Goal: Task Accomplishment & Management: Manage account settings

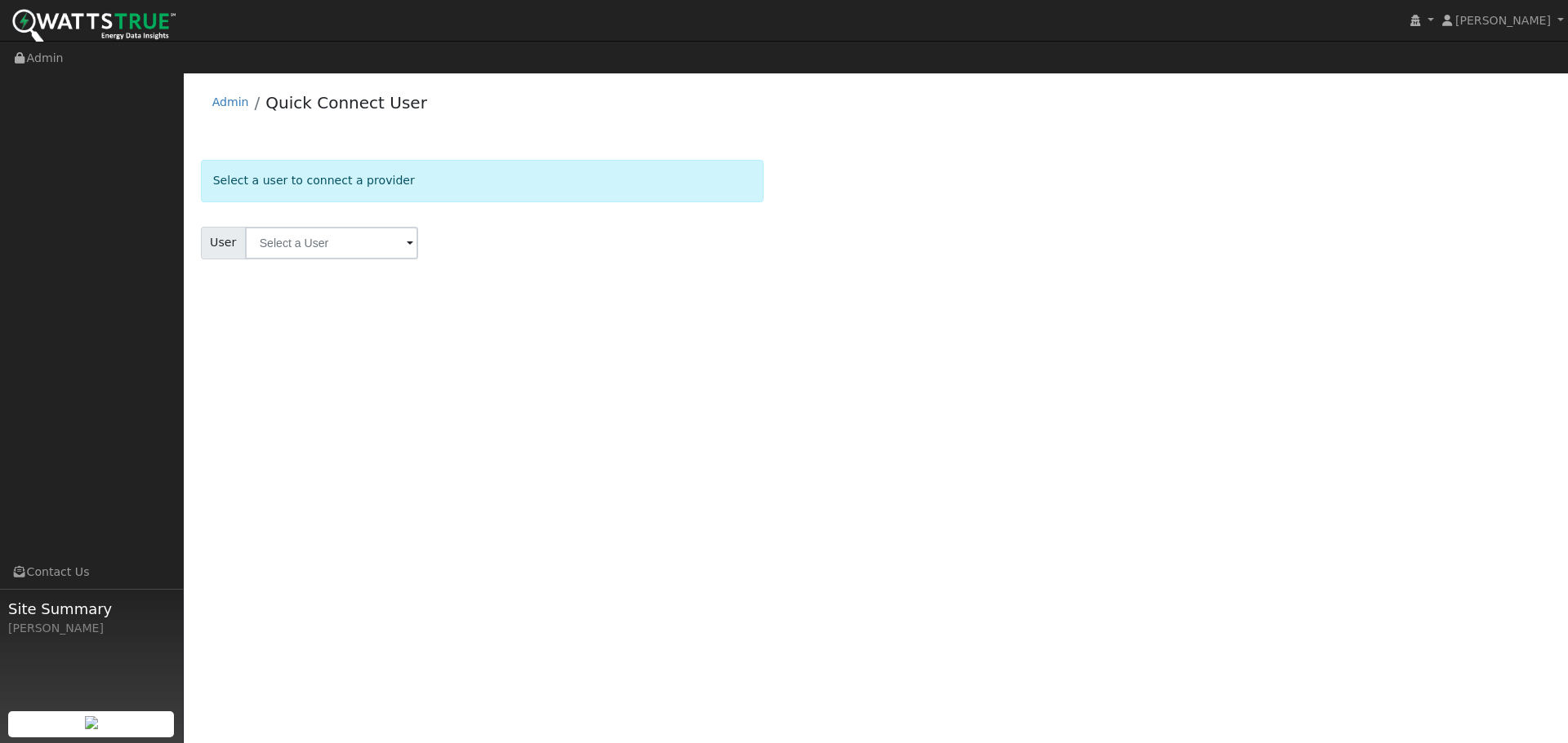
click at [95, 25] on img at bounding box center [93, 27] width 163 height 37
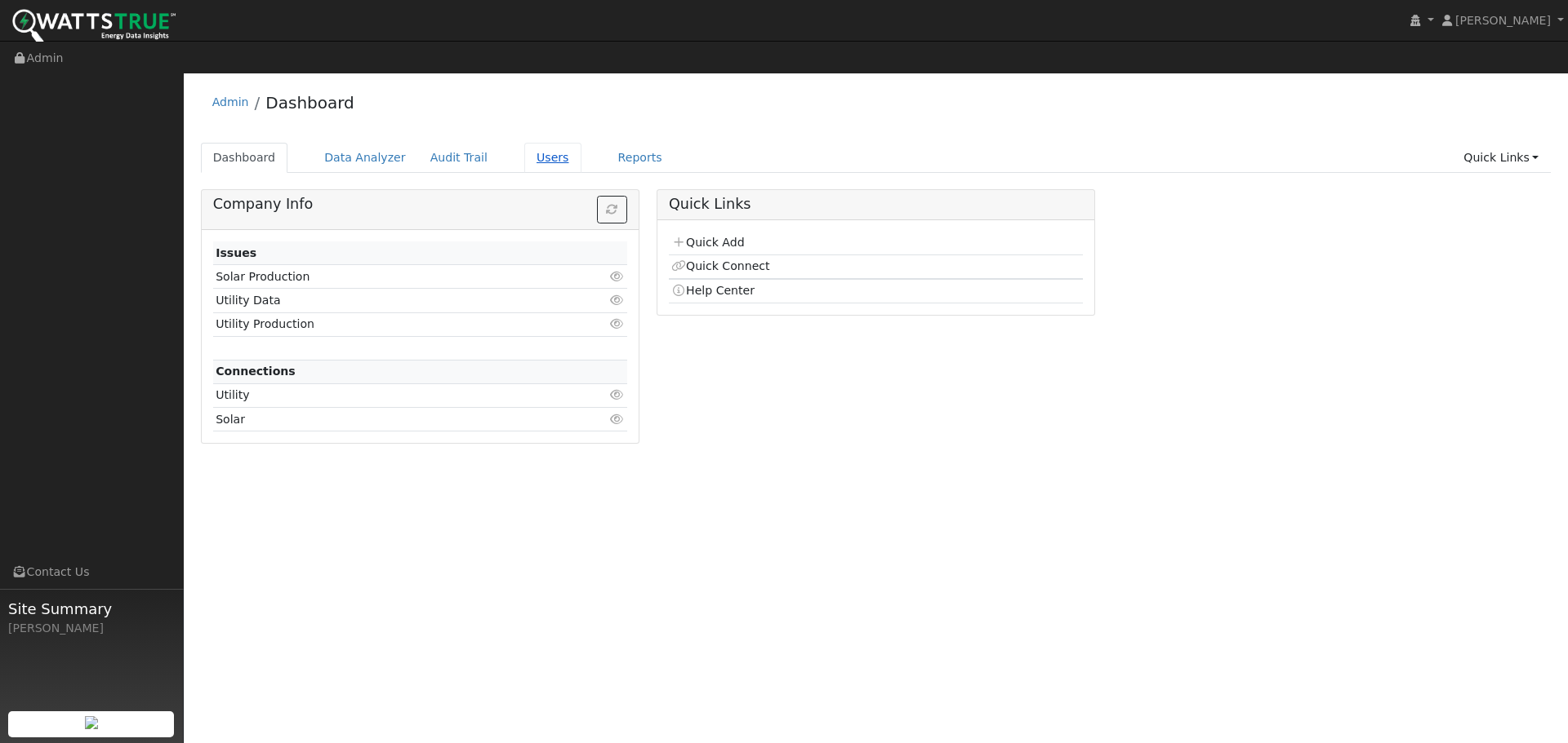
click at [528, 143] on link "Users" at bounding box center [552, 158] width 57 height 30
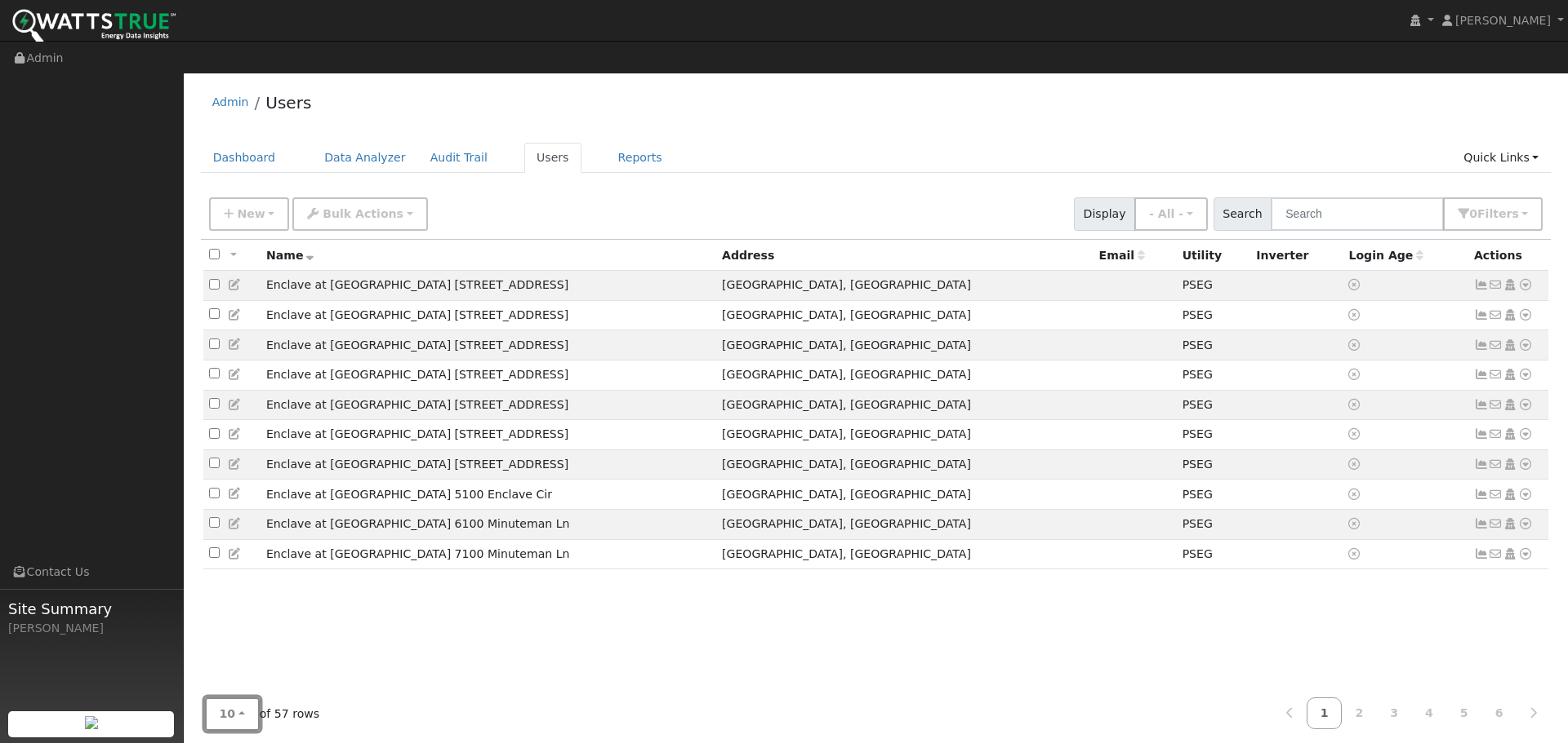
click at [223, 707] on span "10" at bounding box center [227, 714] width 16 height 13
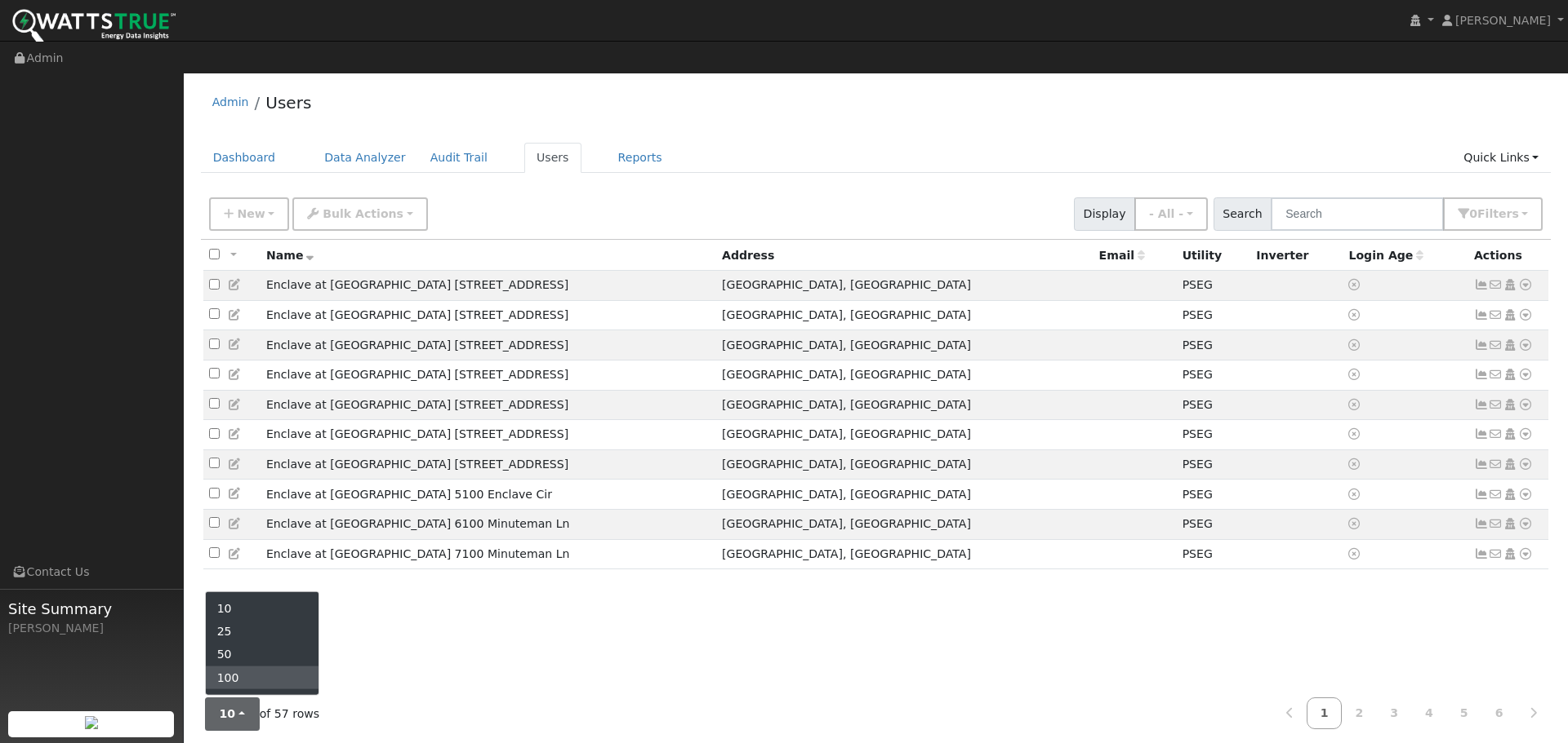
click at [242, 666] on link "100" at bounding box center [262, 677] width 113 height 23
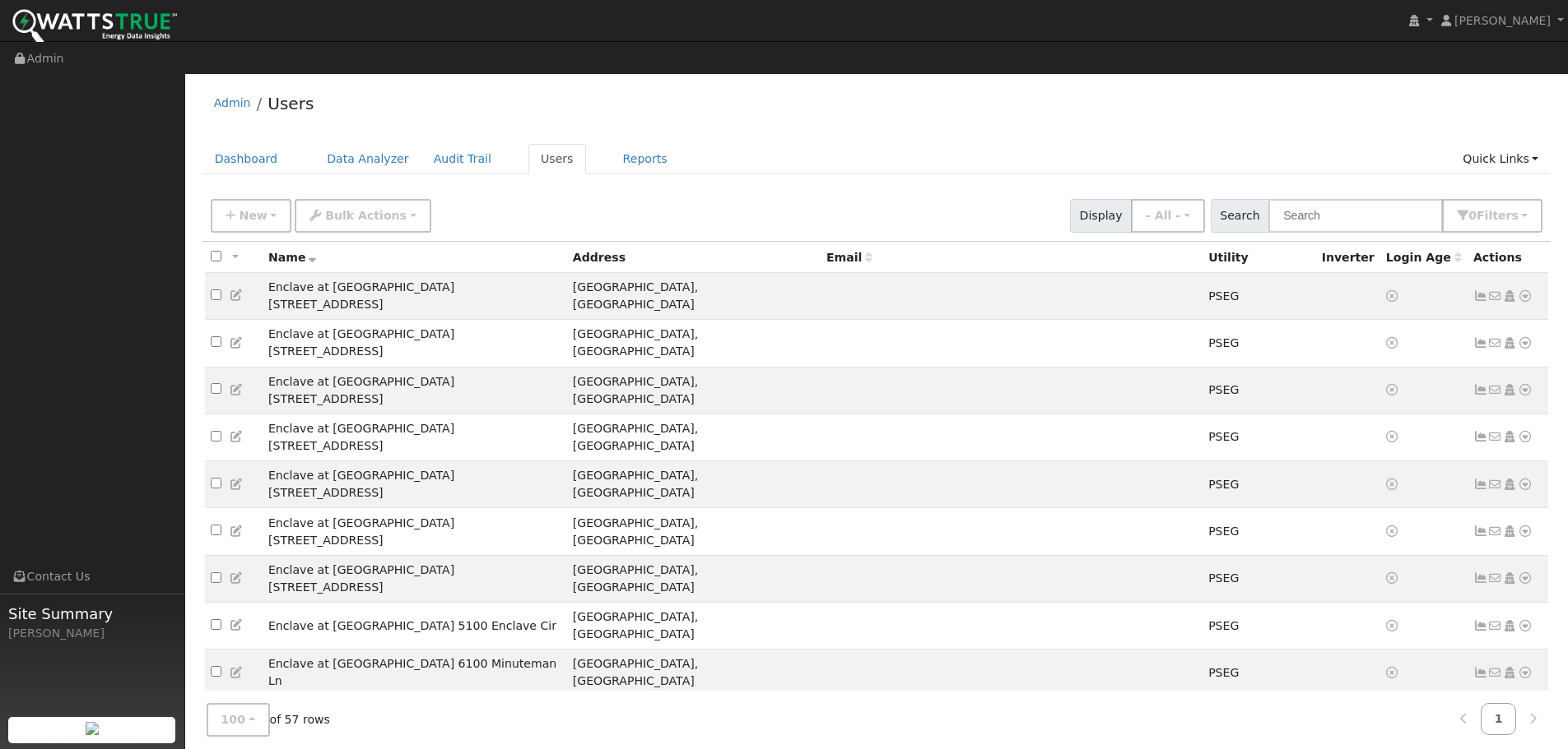
click at [1334, 199] on input "text" at bounding box center [1355, 216] width 175 height 34
click at [1204, 199] on button "- All -" at bounding box center [1167, 216] width 74 height 34
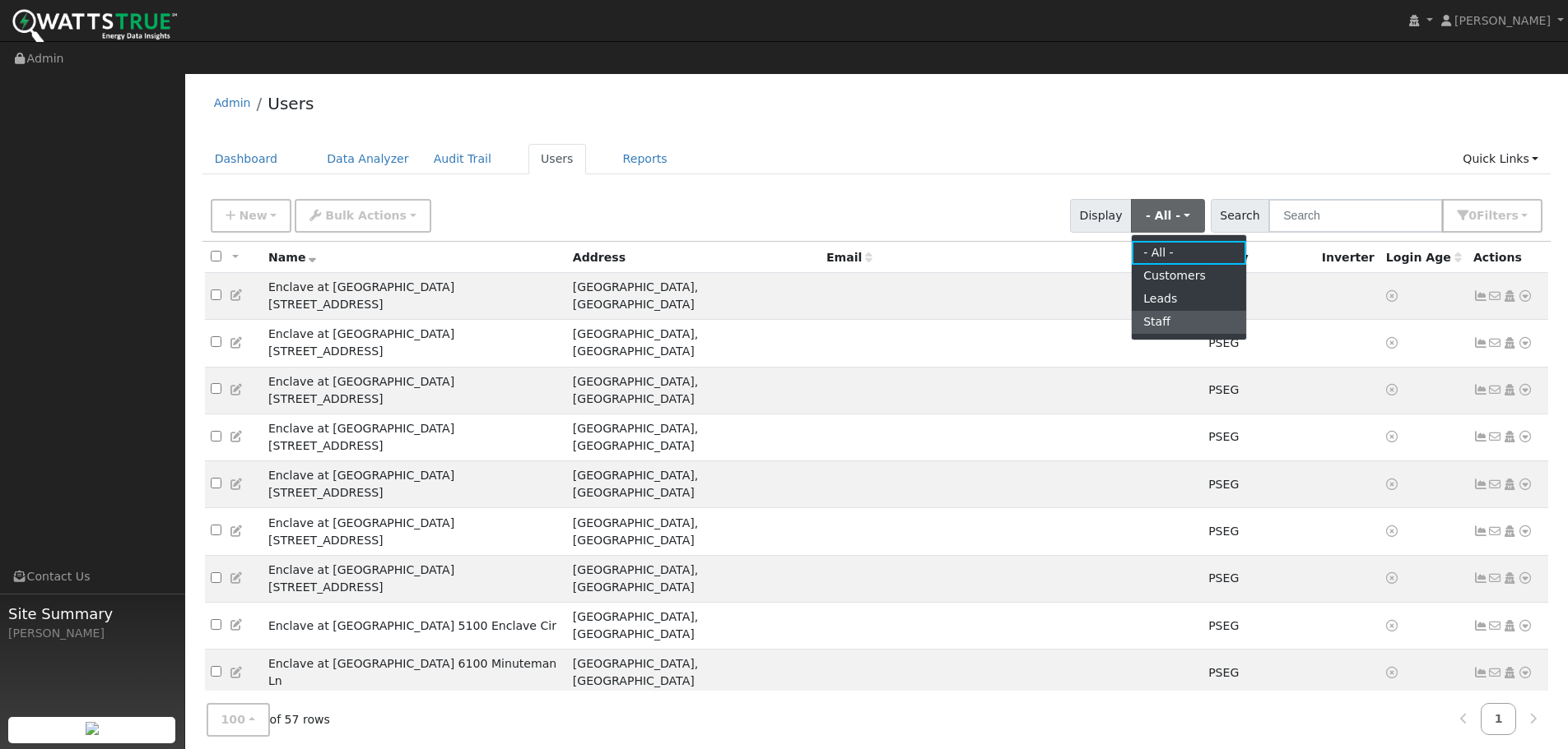
click at [1197, 311] on link "Staff" at bounding box center [1188, 323] width 114 height 23
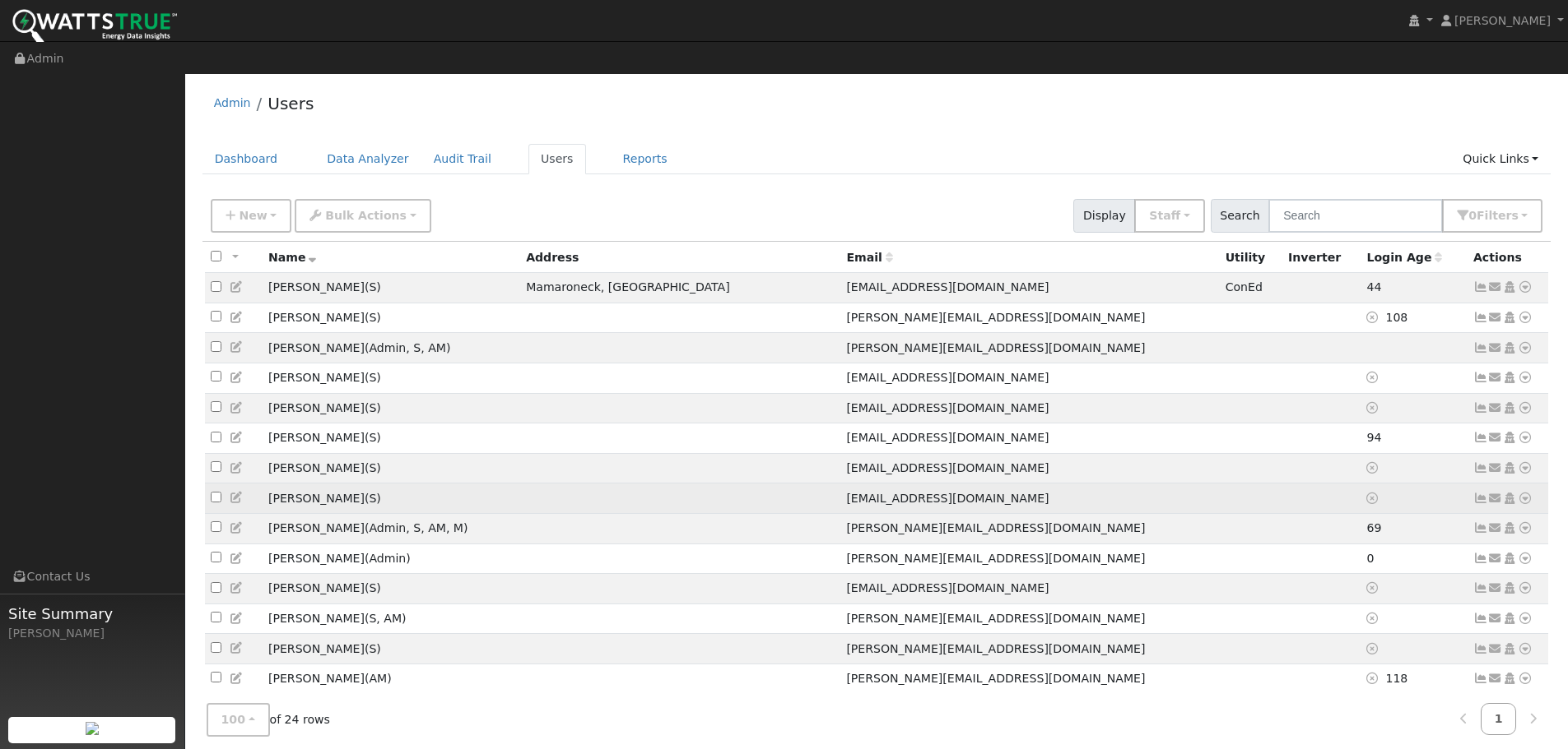
scroll to position [83, 0]
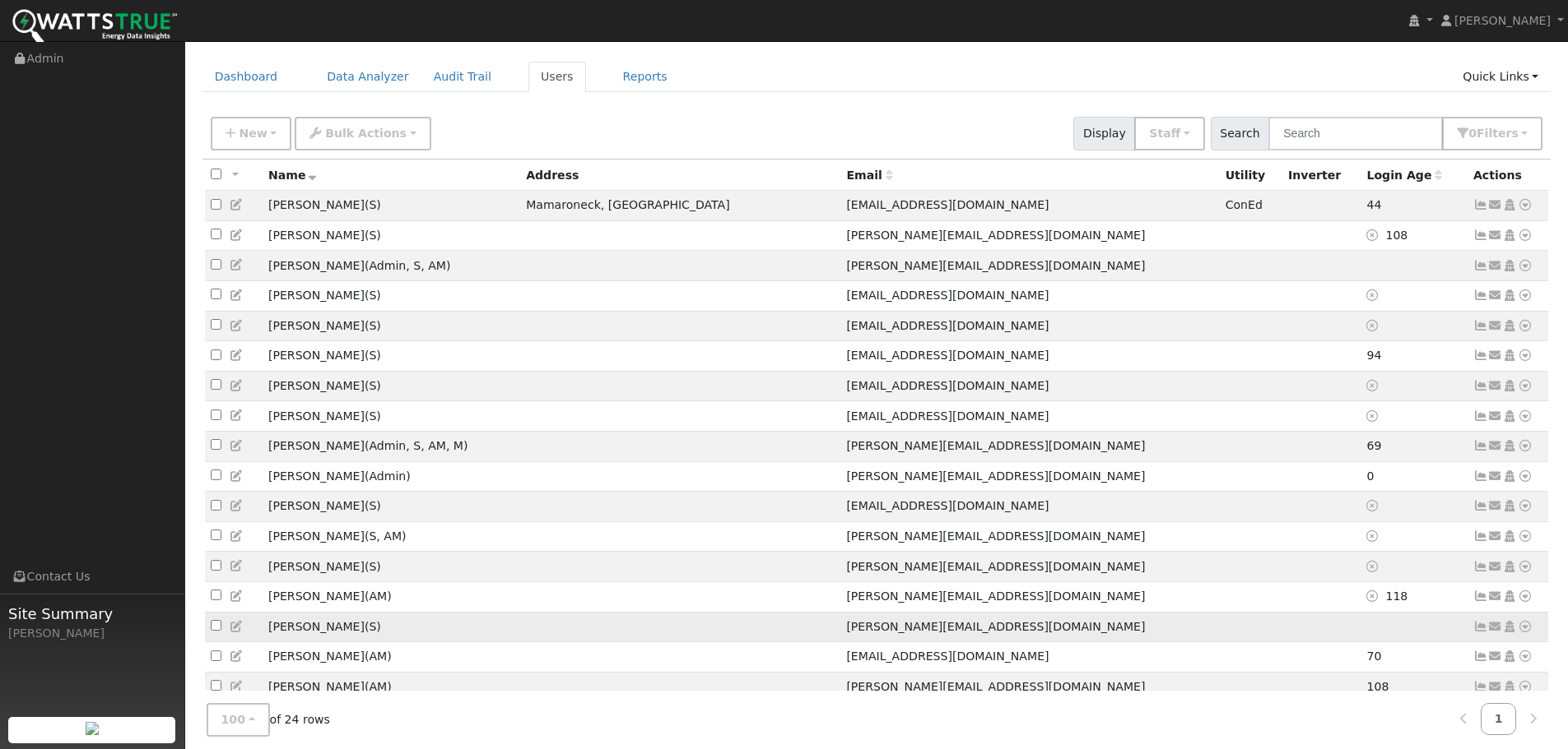
click at [236, 621] on icon at bounding box center [237, 627] width 15 height 11
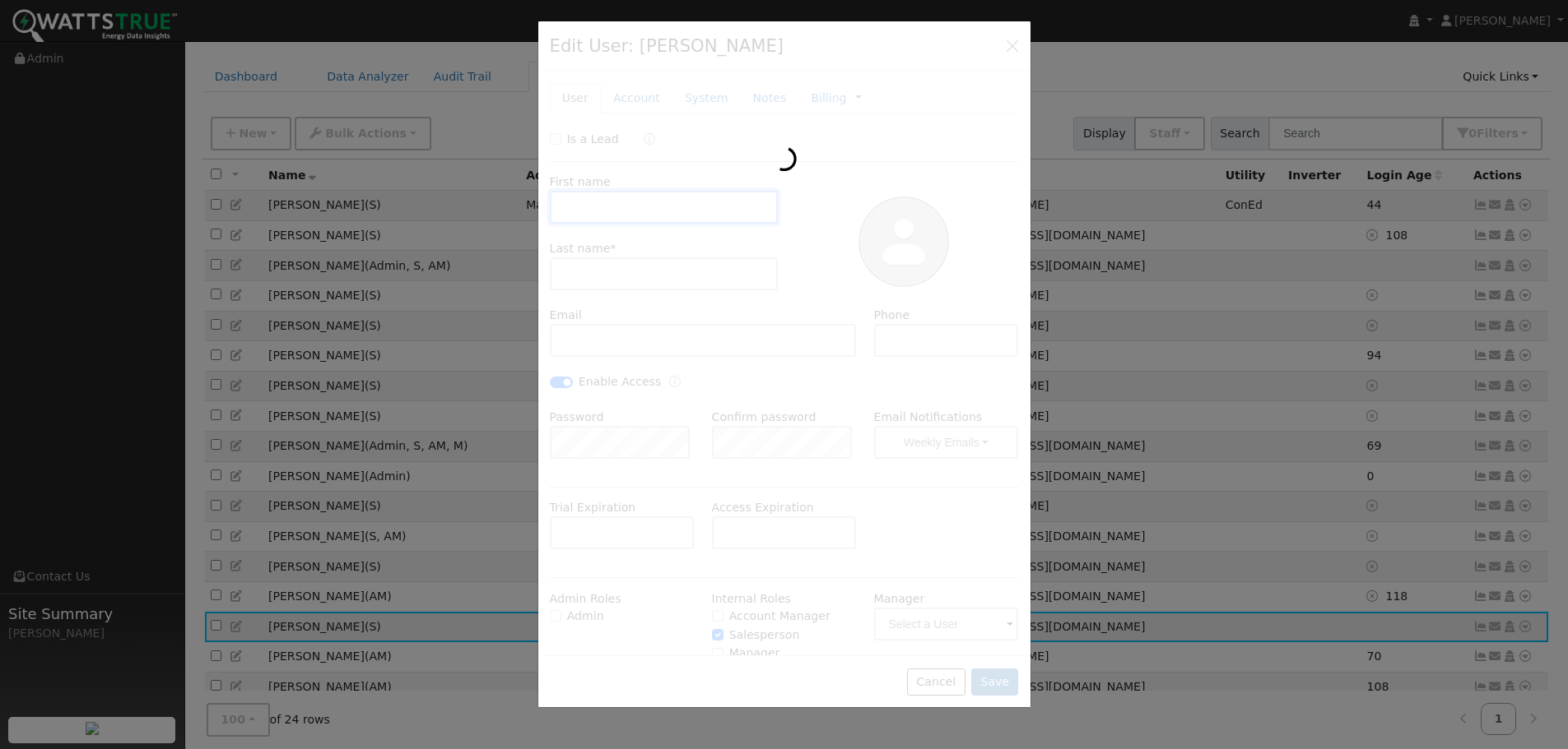
type input "Jon"
type input "Kropl"
type input "jon@madisonenergygroup.com"
checkbox input "true"
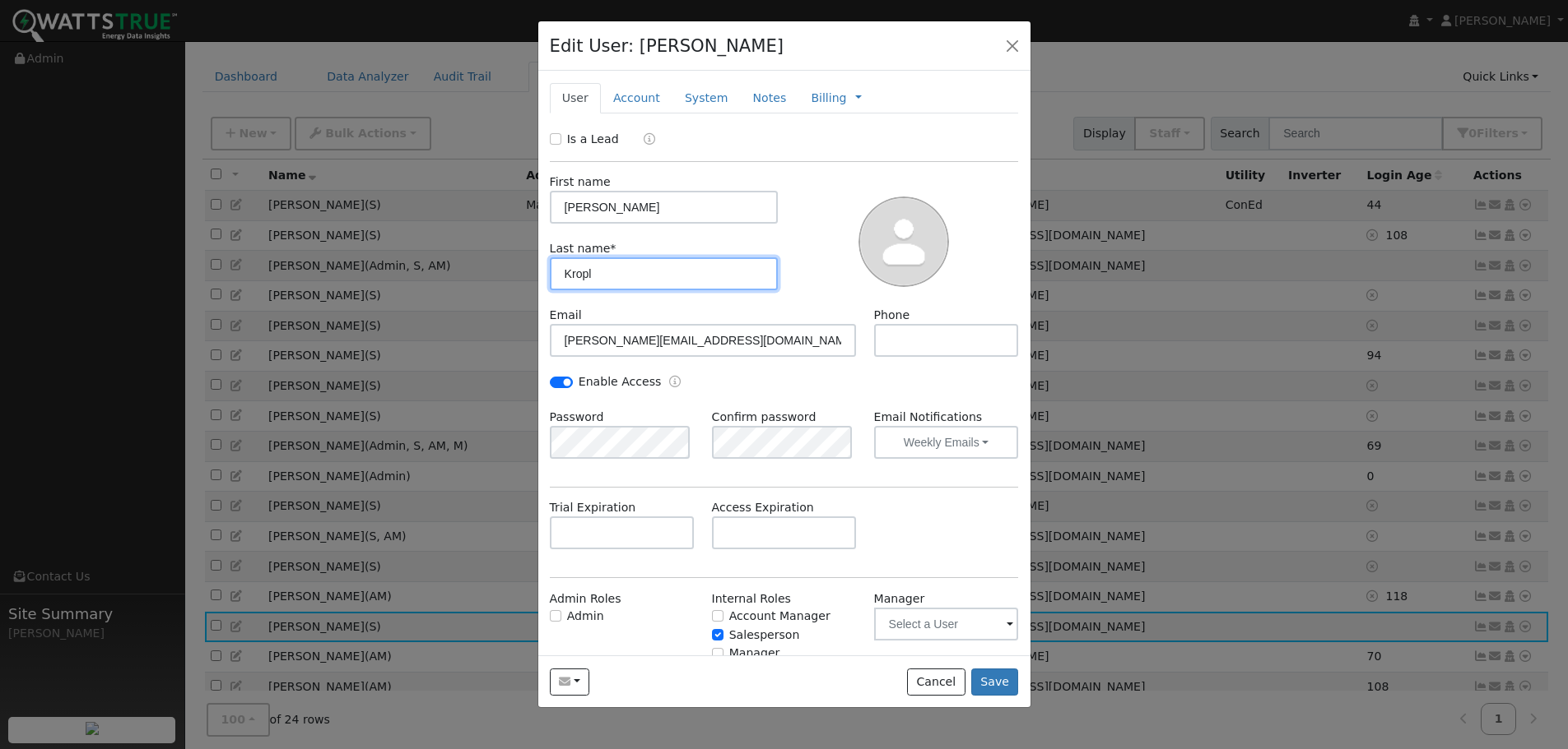
click at [589, 273] on input "Kropl" at bounding box center [664, 273] width 229 height 33
type input "Kropfl"
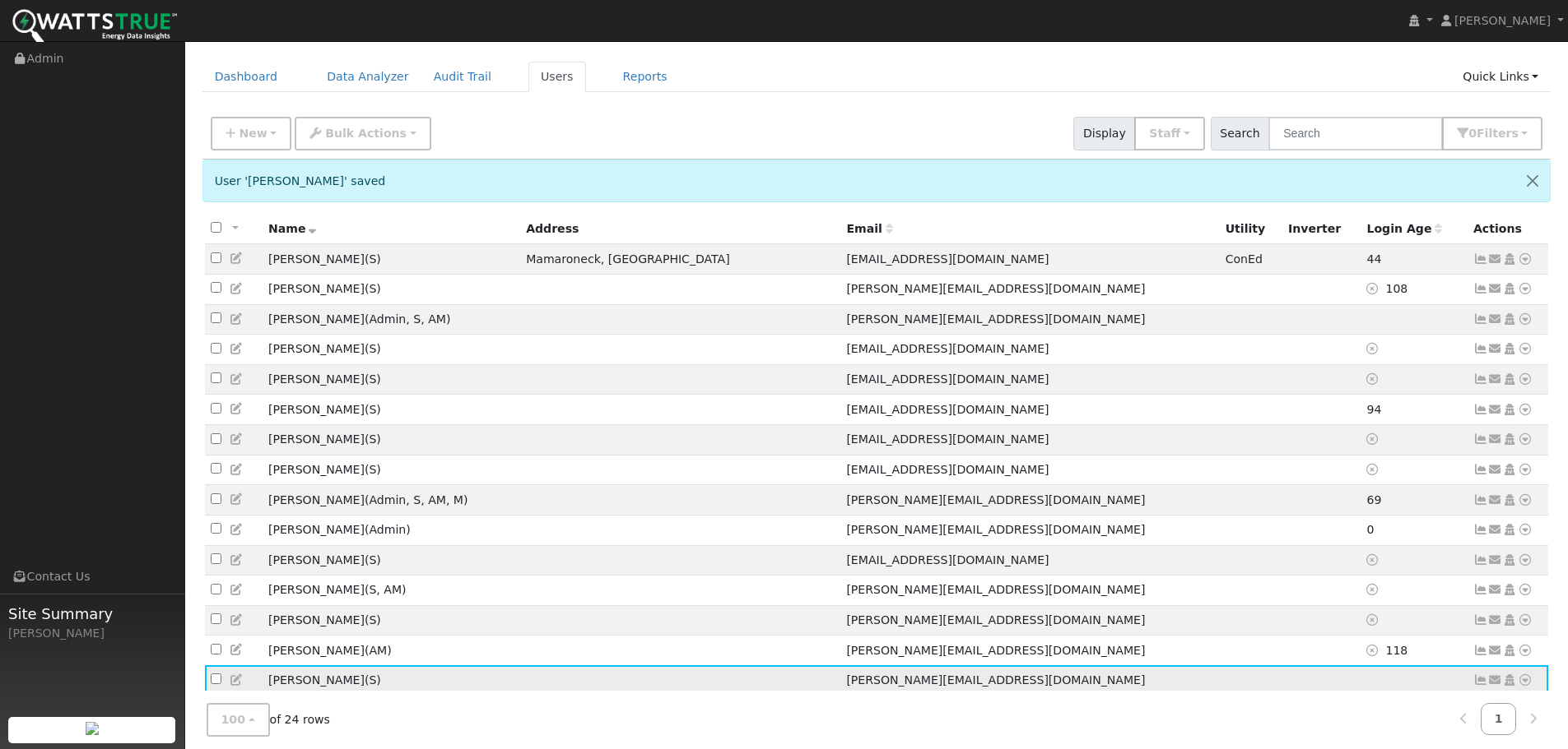
click at [1525, 674] on icon at bounding box center [1525, 680] width 15 height 11
click at [1495, 674] on icon at bounding box center [1496, 680] width 15 height 11
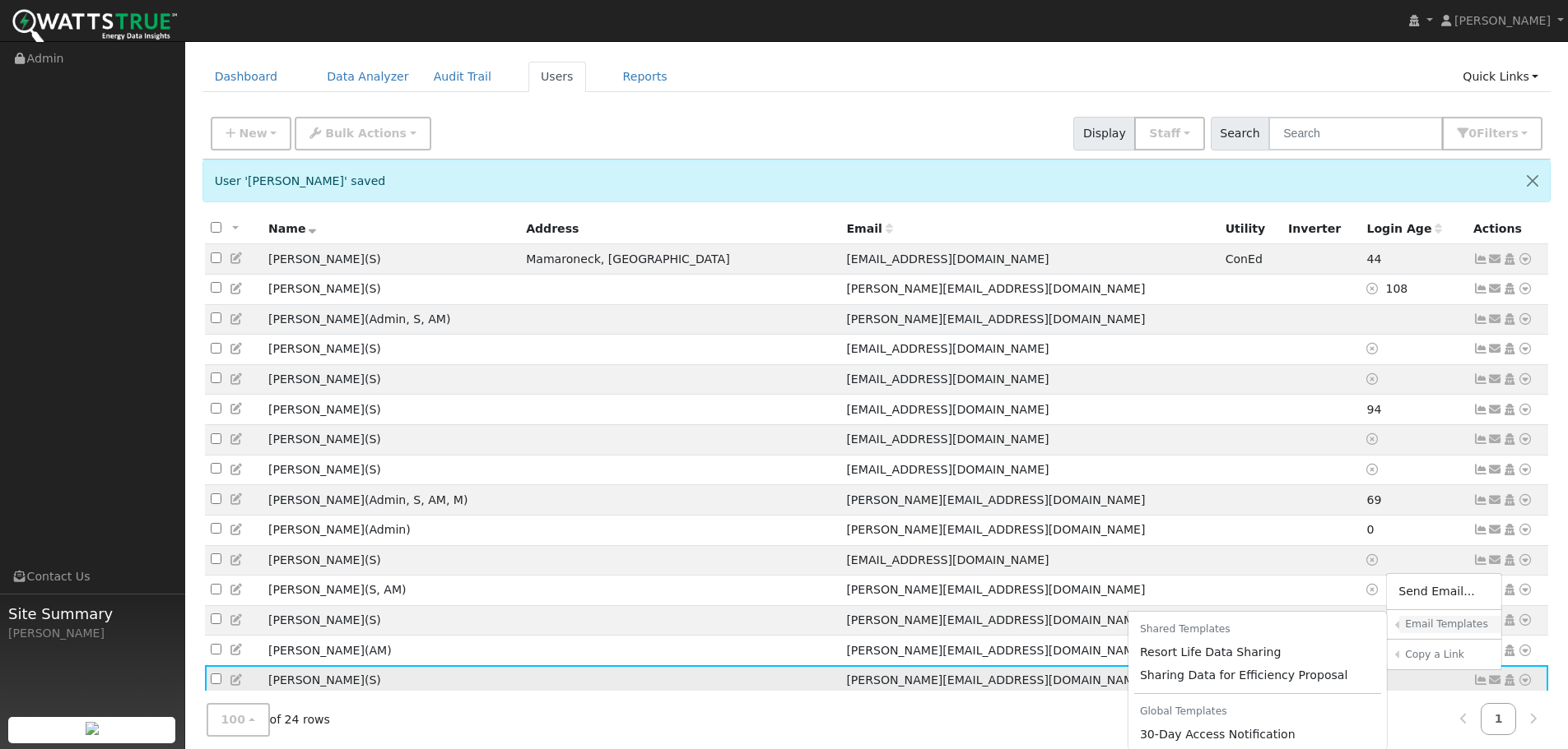
click at [1444, 619] on h6 "Email Templates" at bounding box center [1446, 625] width 85 height 12
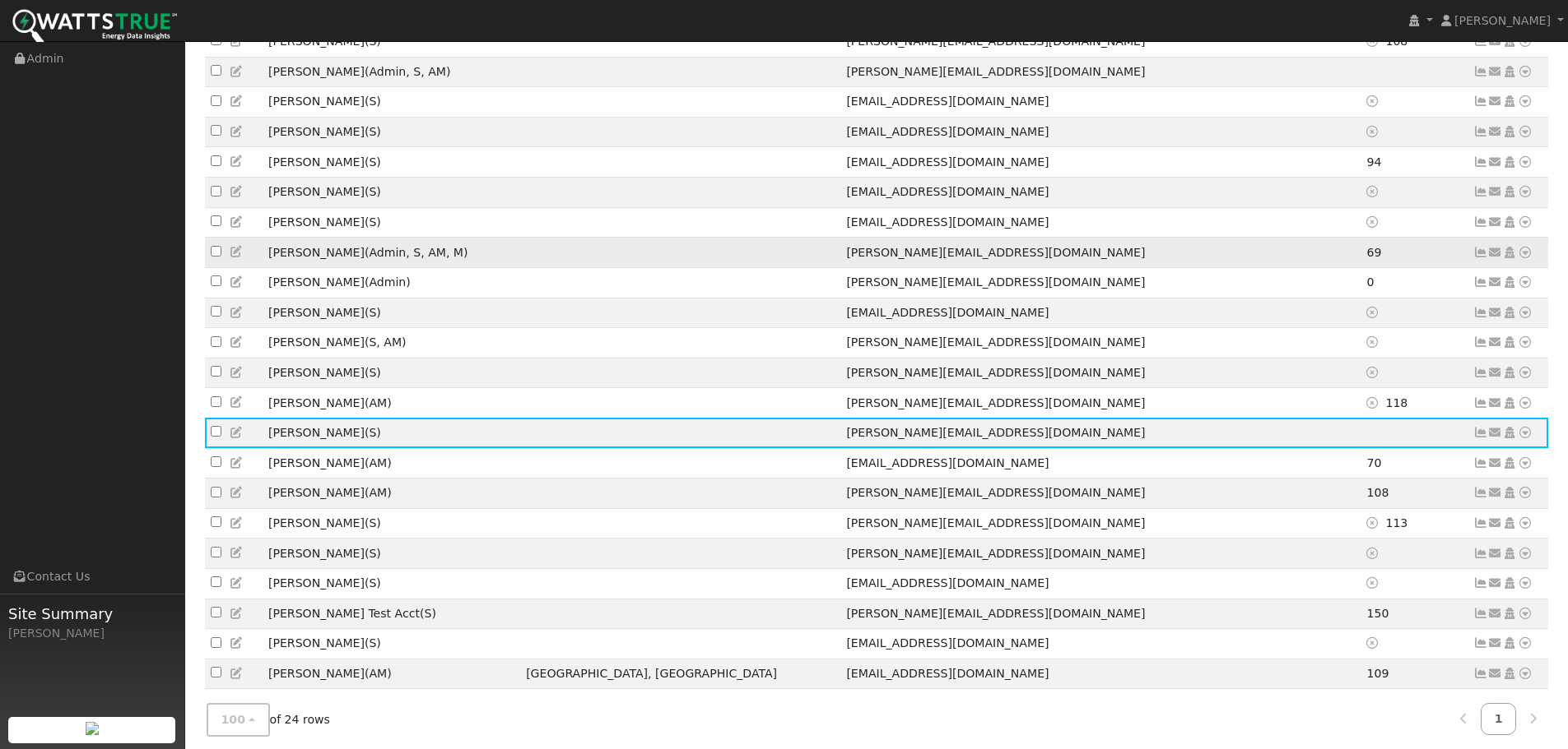
scroll to position [379, 0]
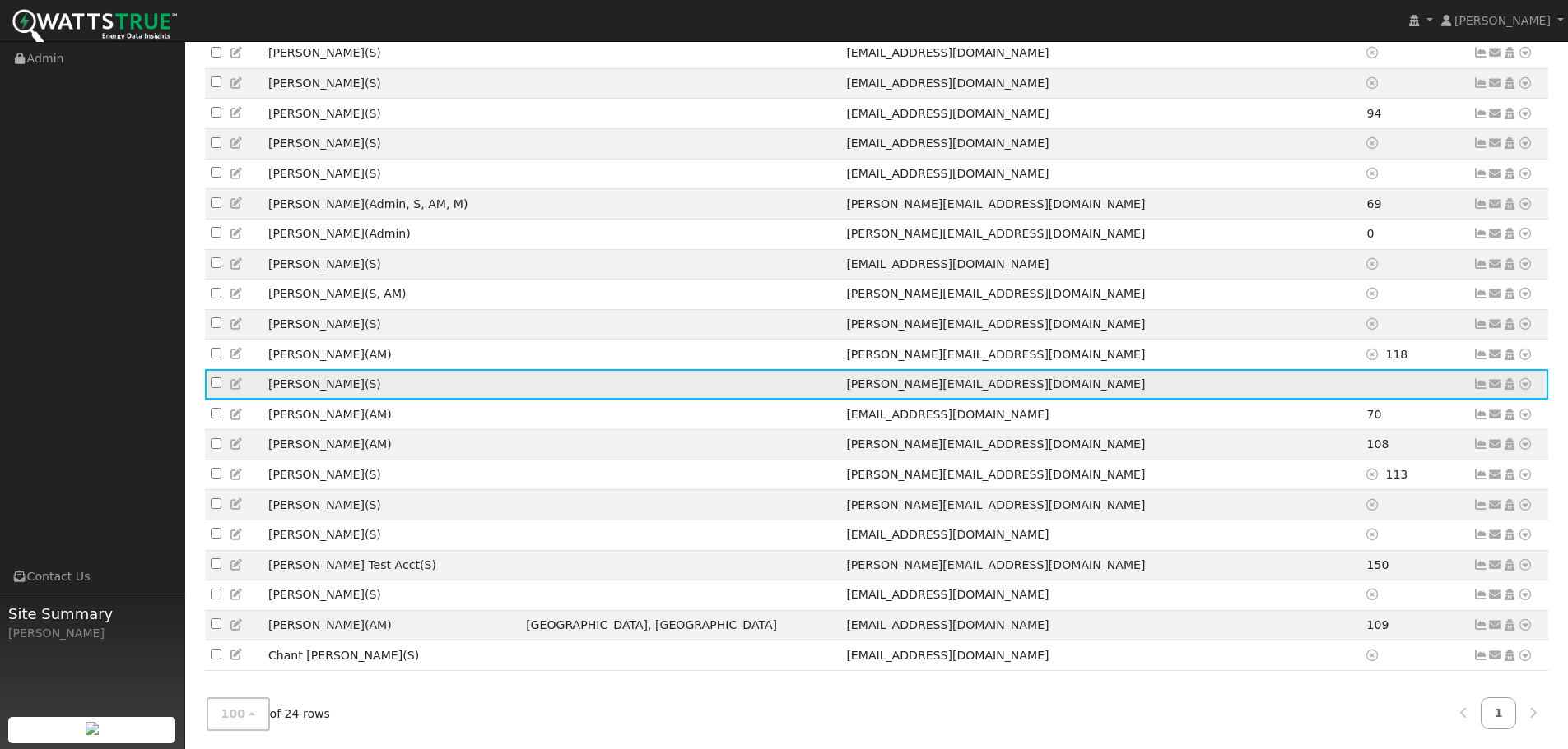
click at [1494, 379] on icon at bounding box center [1496, 384] width 15 height 11
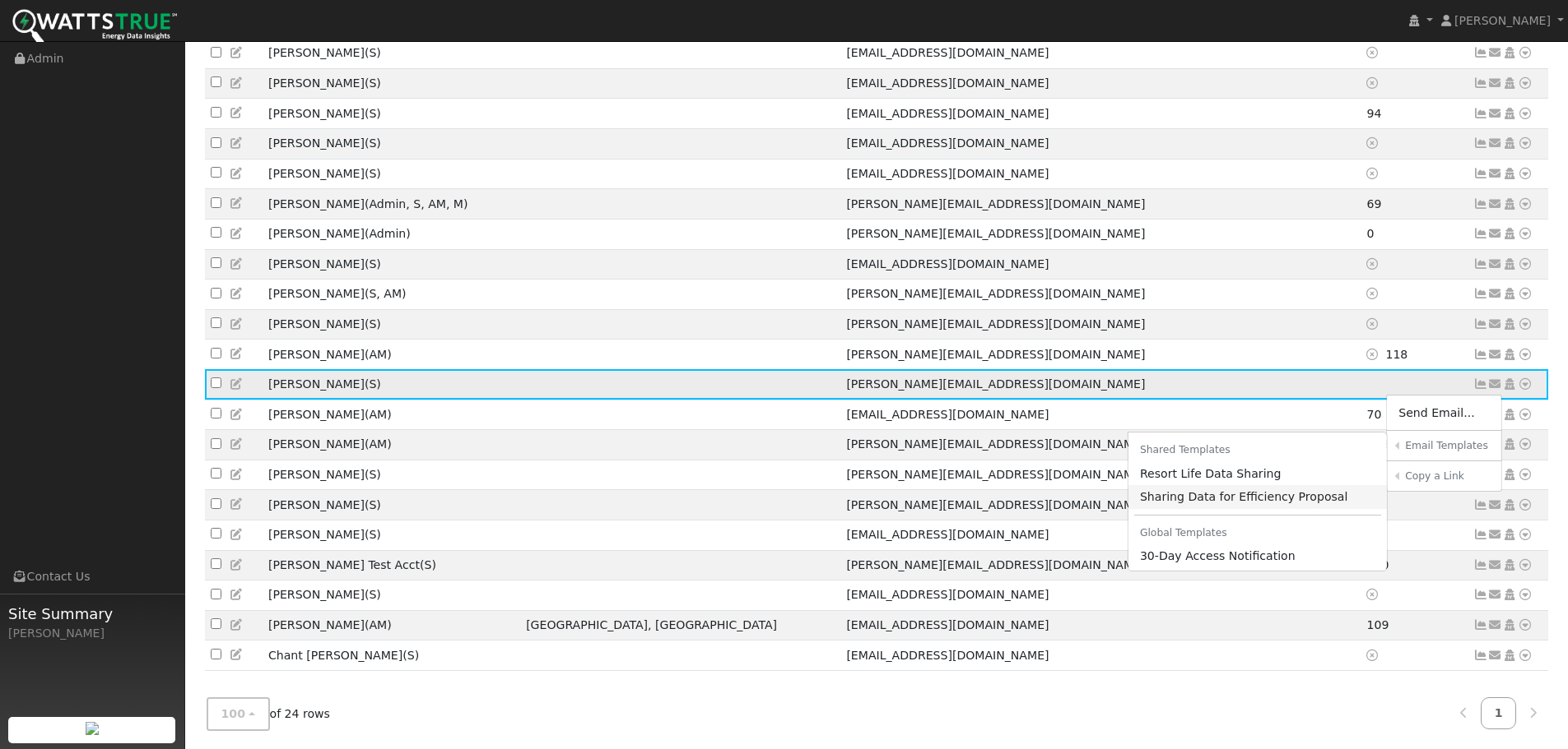
scroll to position [48, 0]
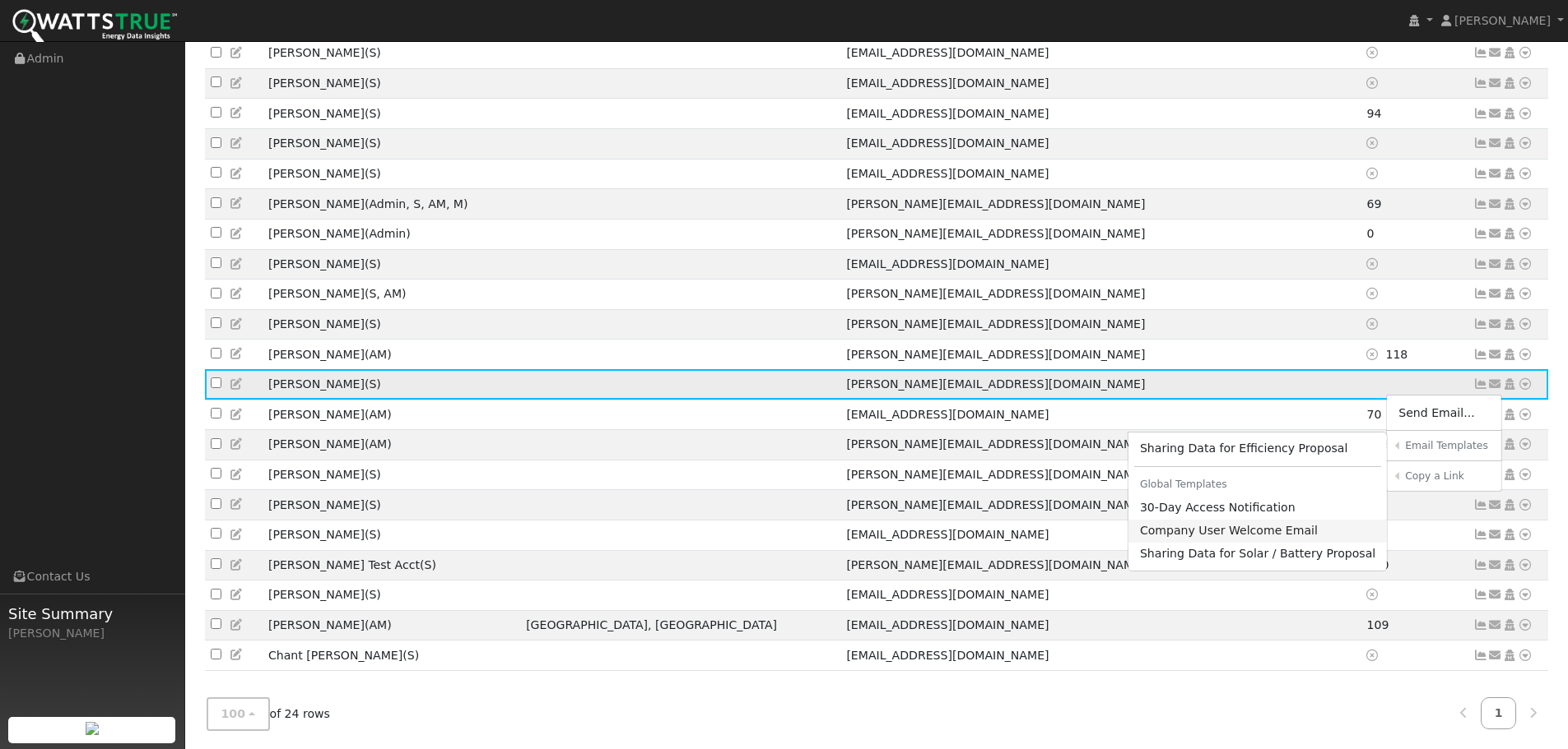
click at [1296, 520] on link "Company User Welcome Email" at bounding box center [1257, 532] width 259 height 23
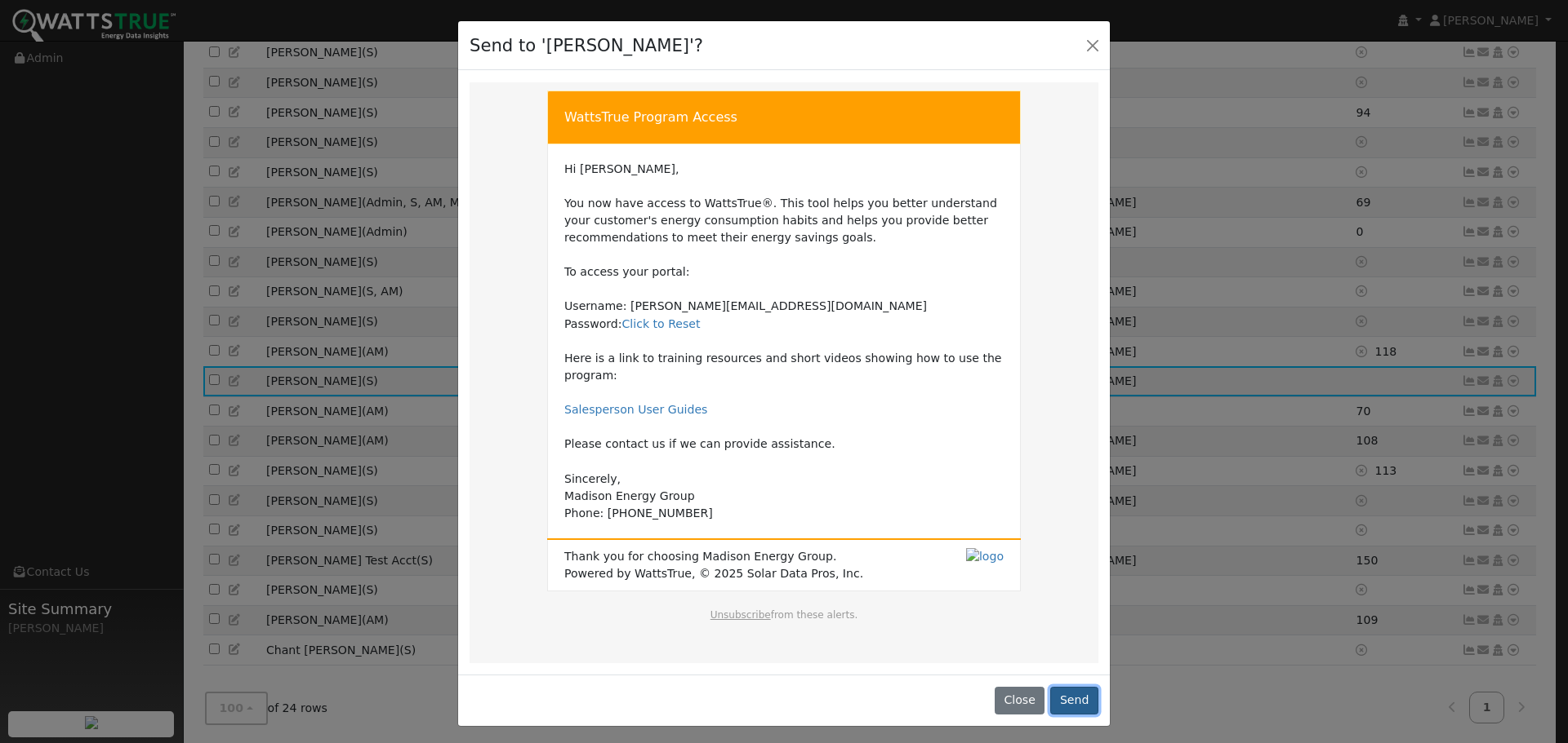
click at [1076, 687] on button "Send" at bounding box center [1073, 701] width 48 height 27
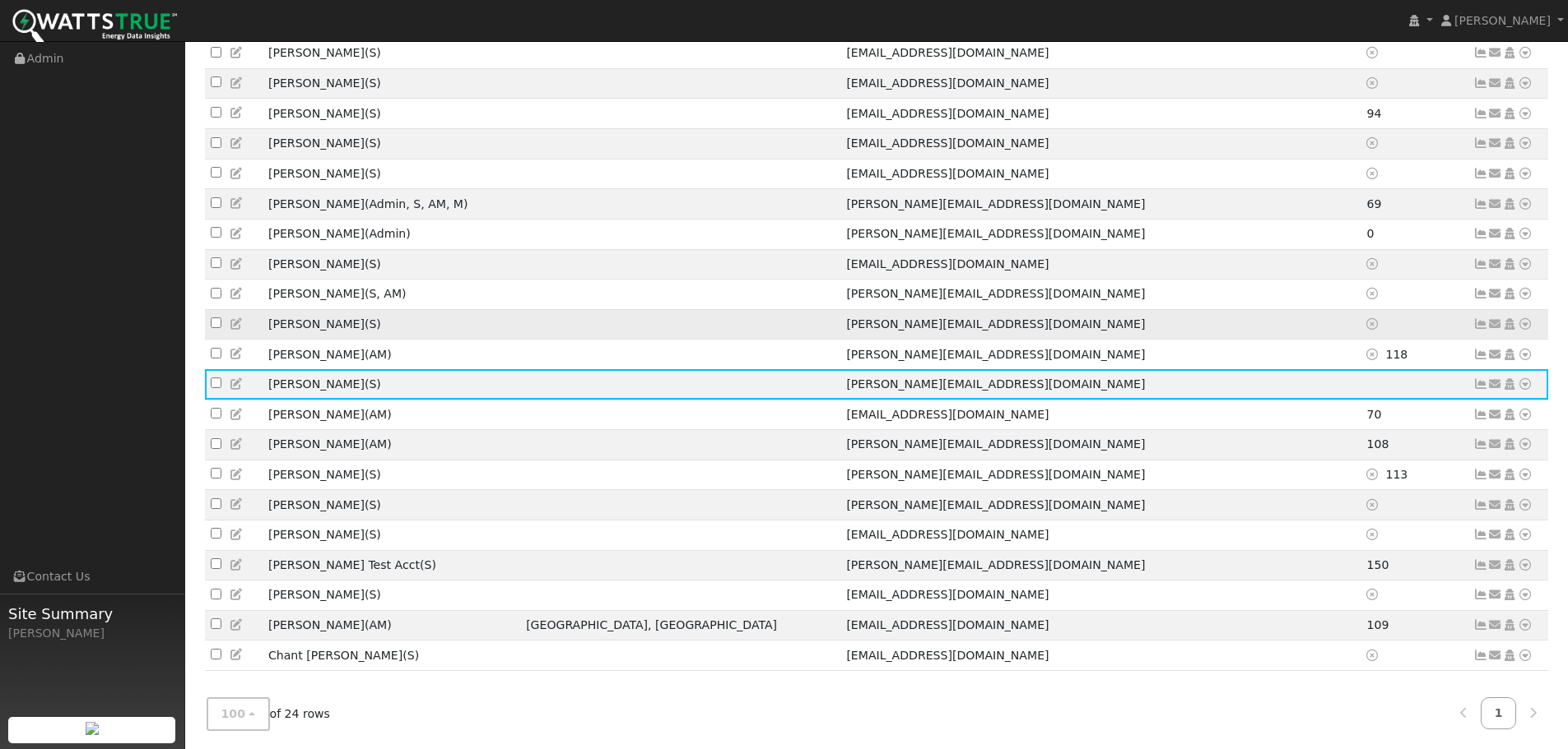
click at [1498, 318] on icon at bounding box center [1496, 324] width 15 height 11
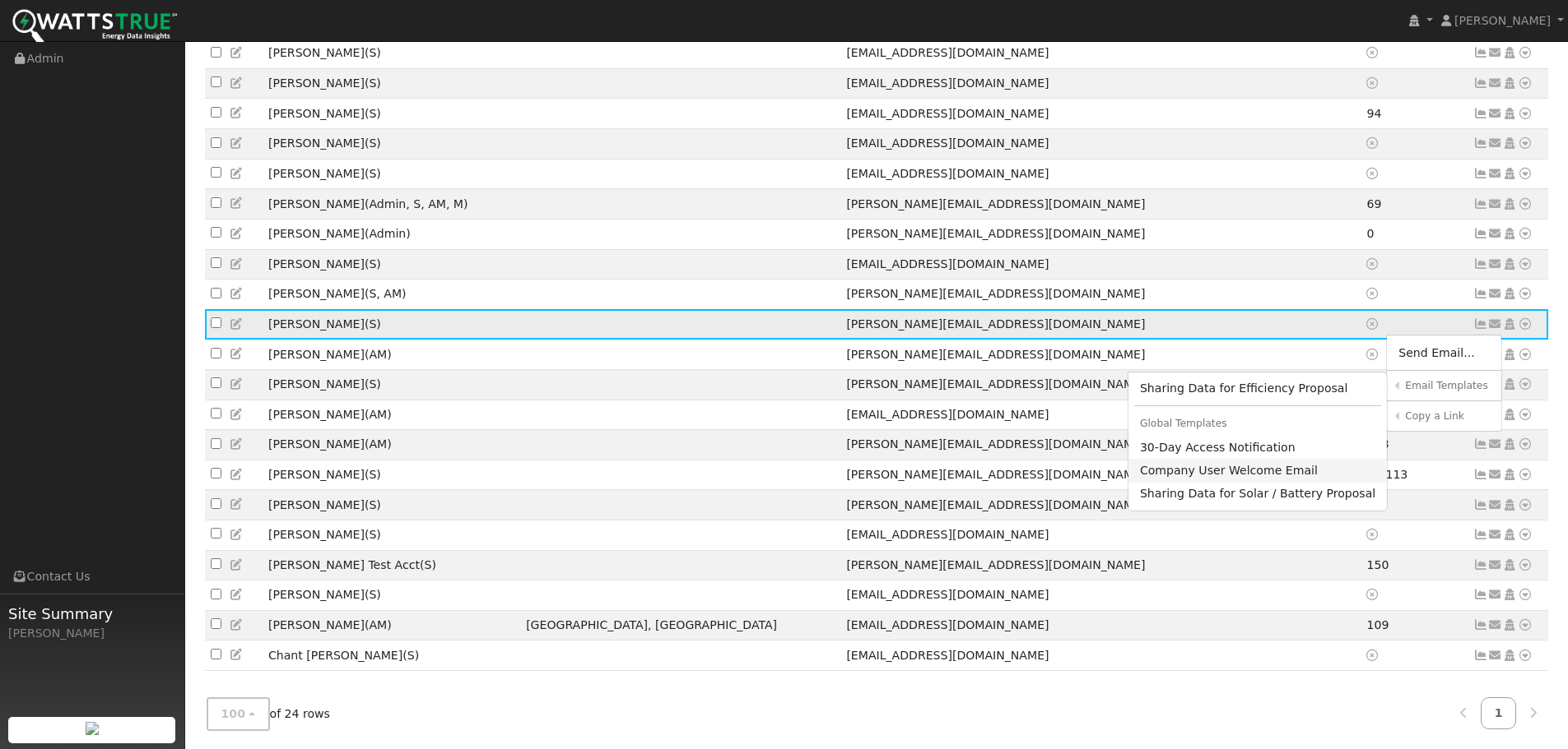
click at [1223, 459] on link "Company User Welcome Email" at bounding box center [1257, 470] width 259 height 23
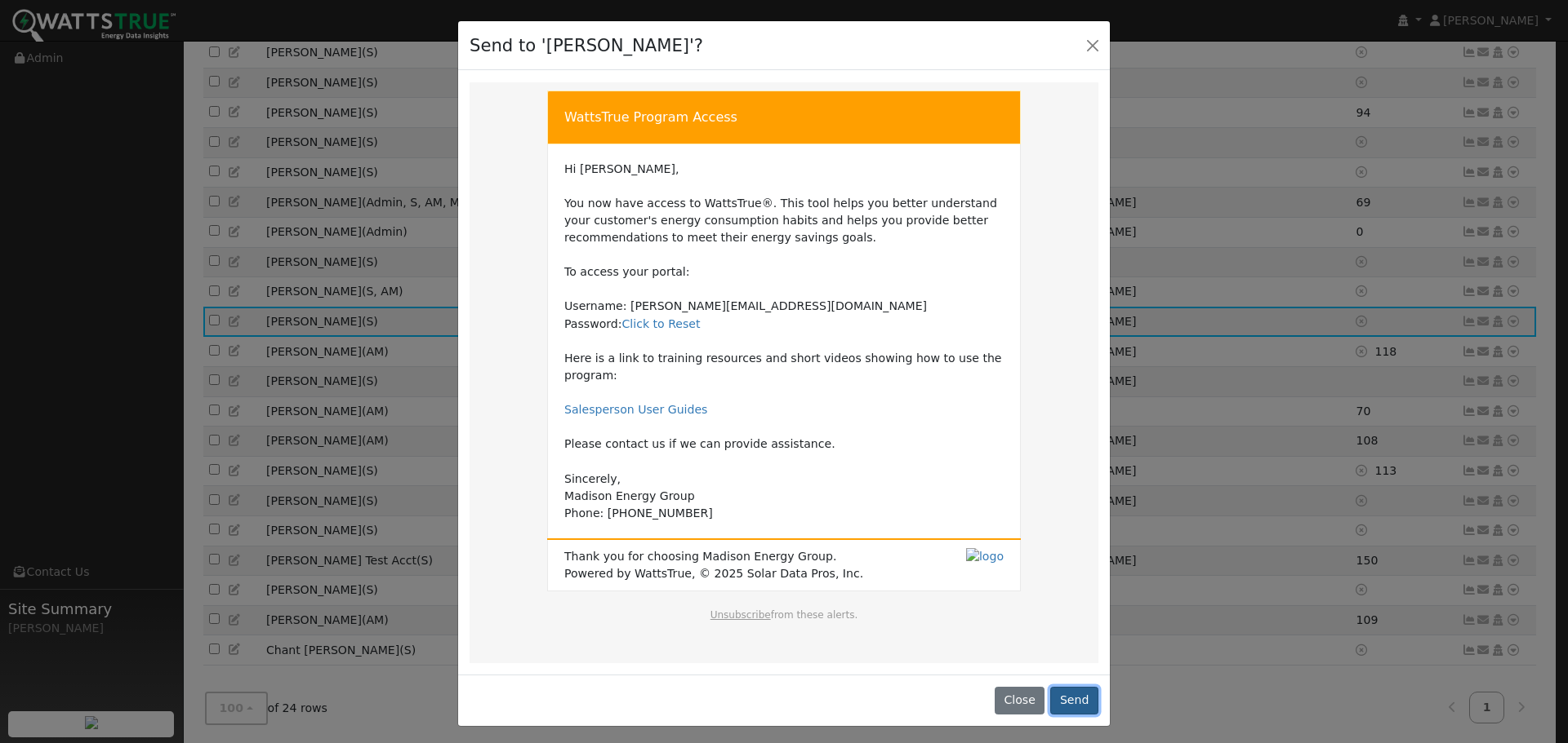
click at [1072, 687] on button "Send" at bounding box center [1073, 701] width 48 height 27
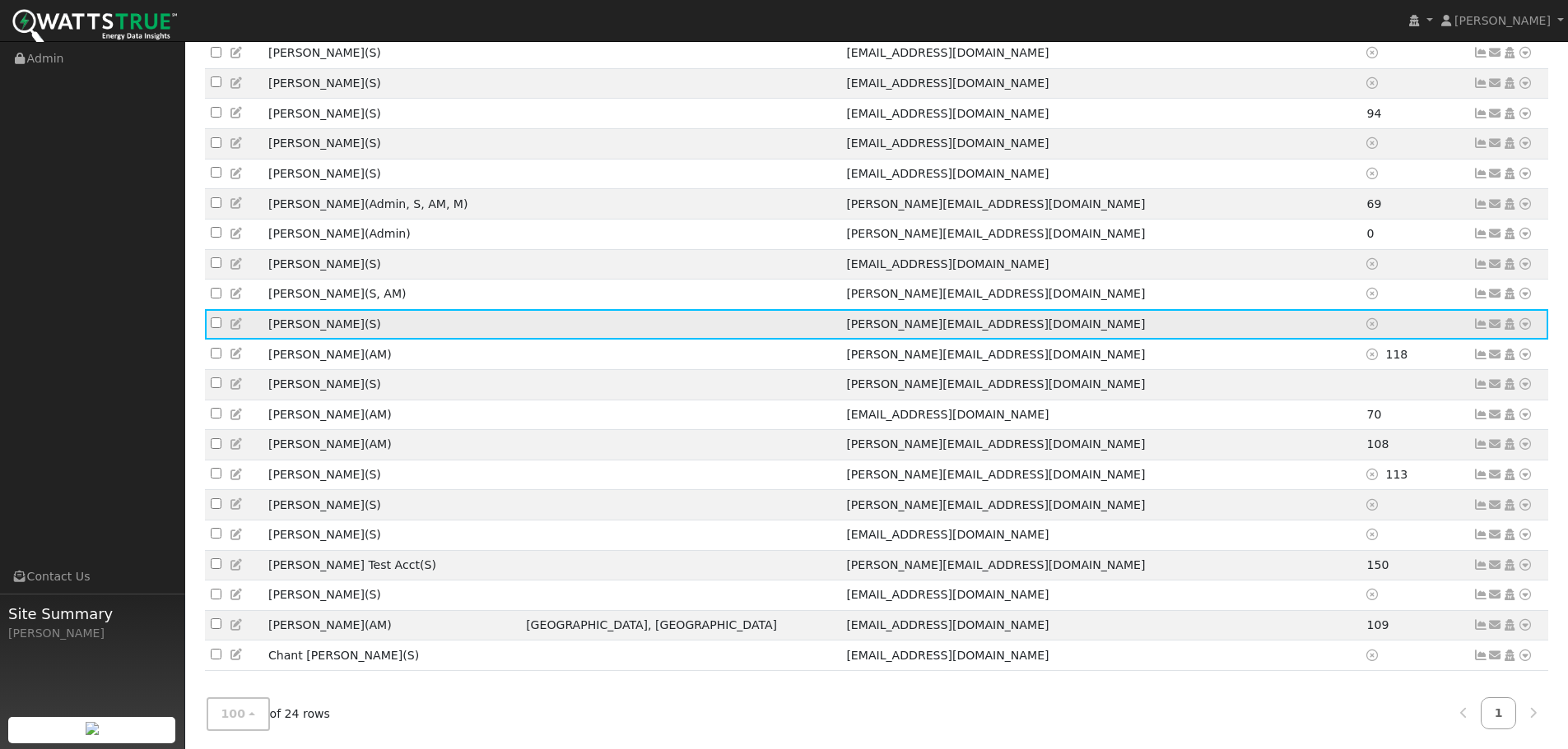
click at [237, 318] on icon at bounding box center [237, 324] width 15 height 11
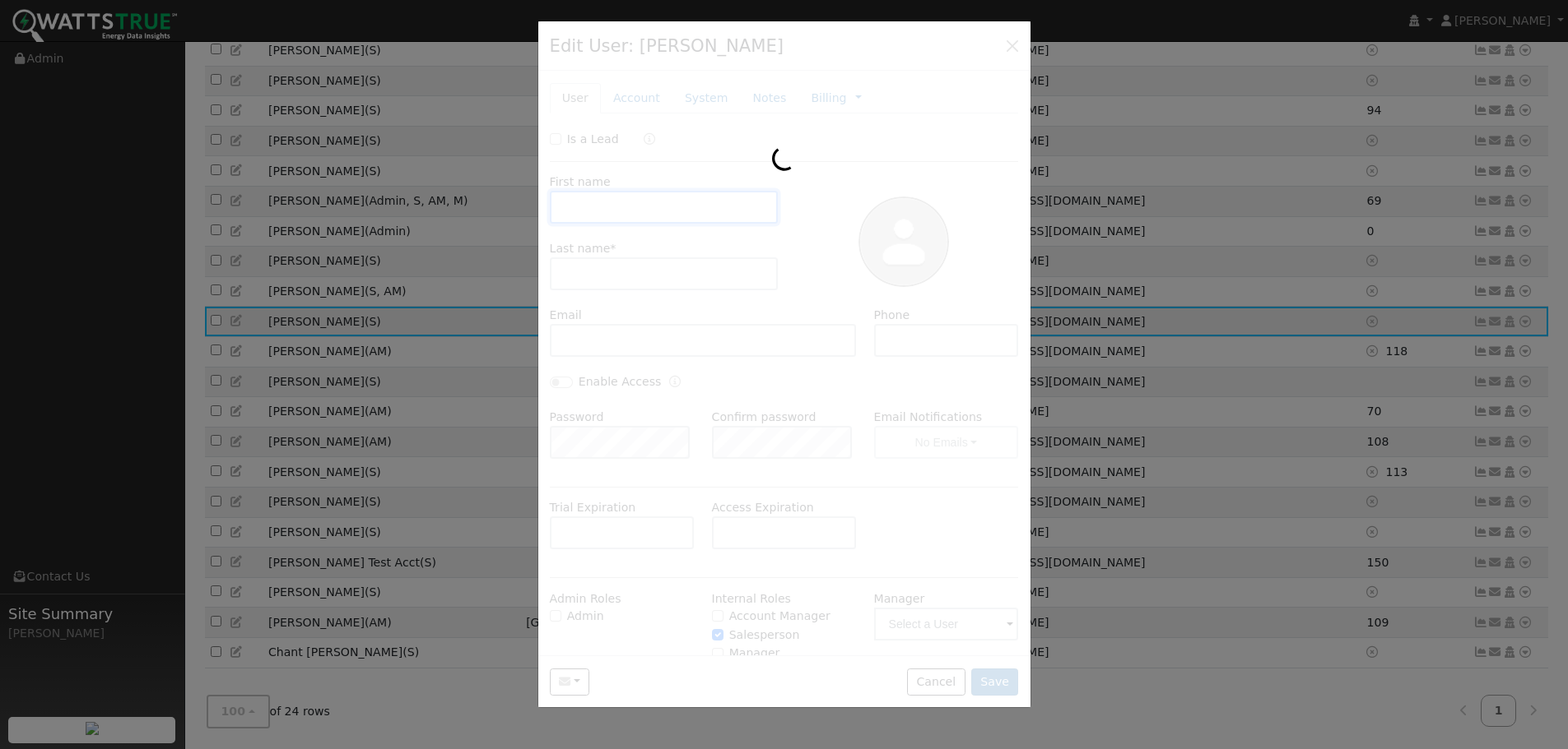
scroll to position [325, 0]
type input "Aaron"
type input "Karkhoff"
type input "aaron@madisonenergygroup.com"
checkbox input "false"
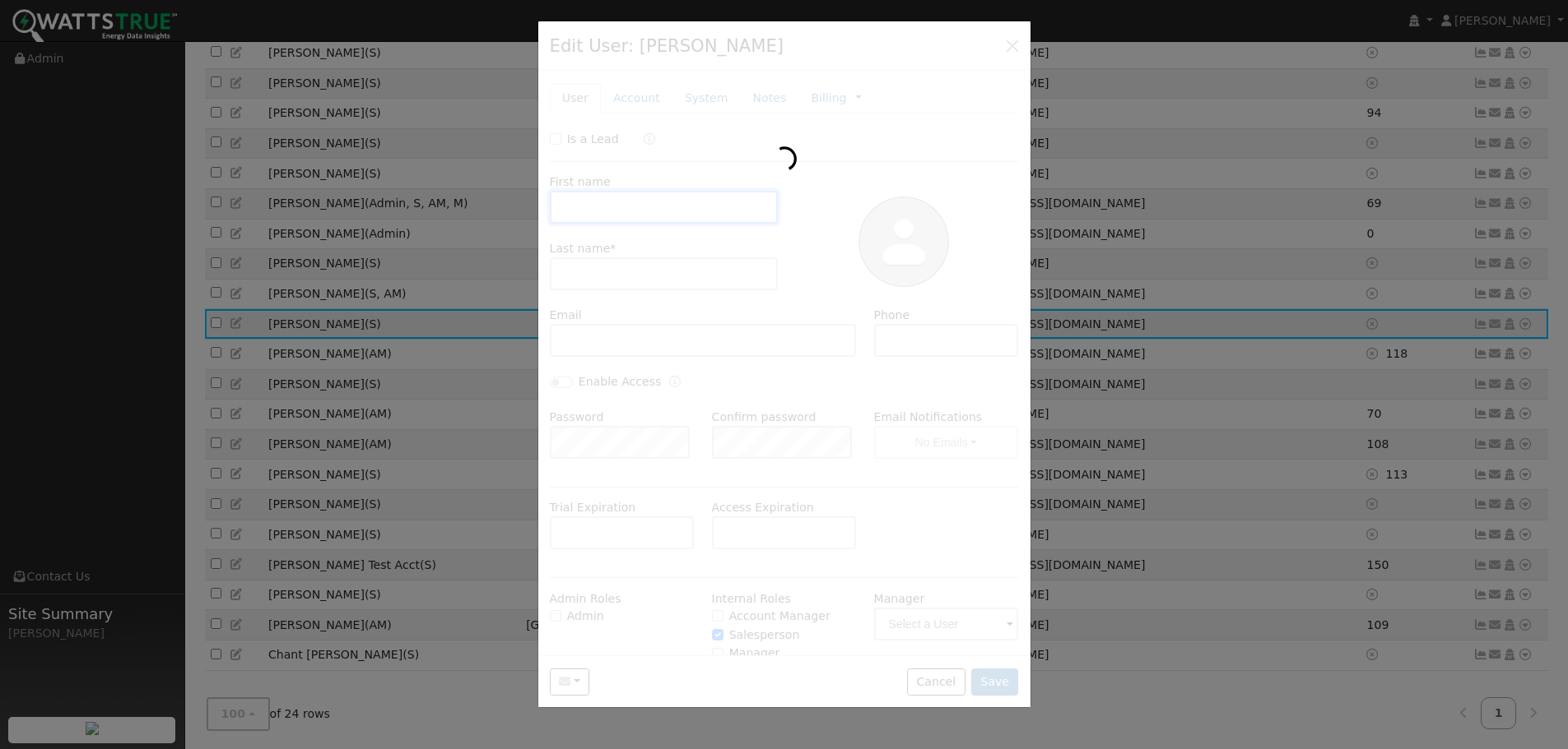
checkbox input "true"
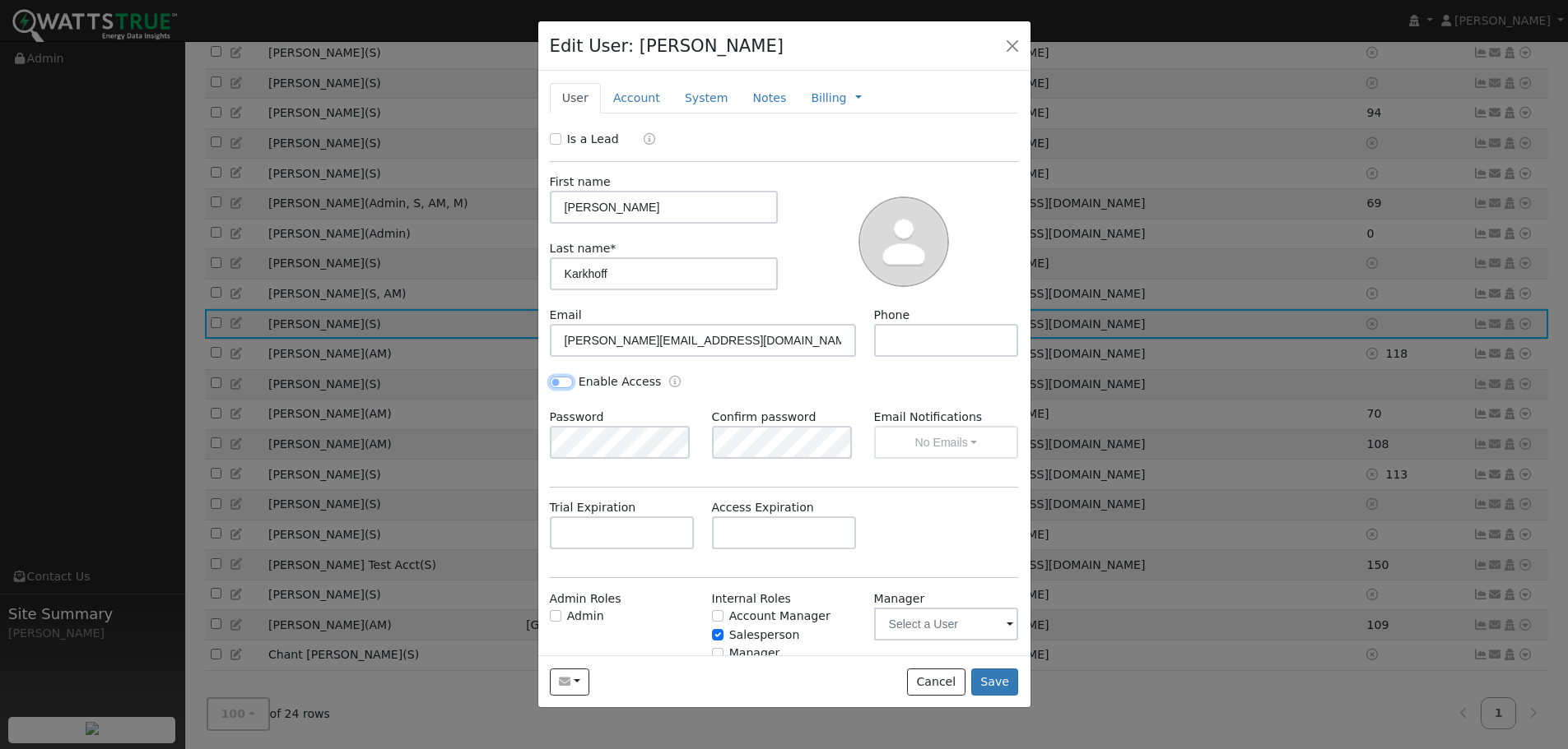
click at [561, 381] on input "Enable Access" at bounding box center [561, 383] width 23 height 11
checkbox input "true"
click at [1006, 683] on button "Save" at bounding box center [994, 682] width 47 height 28
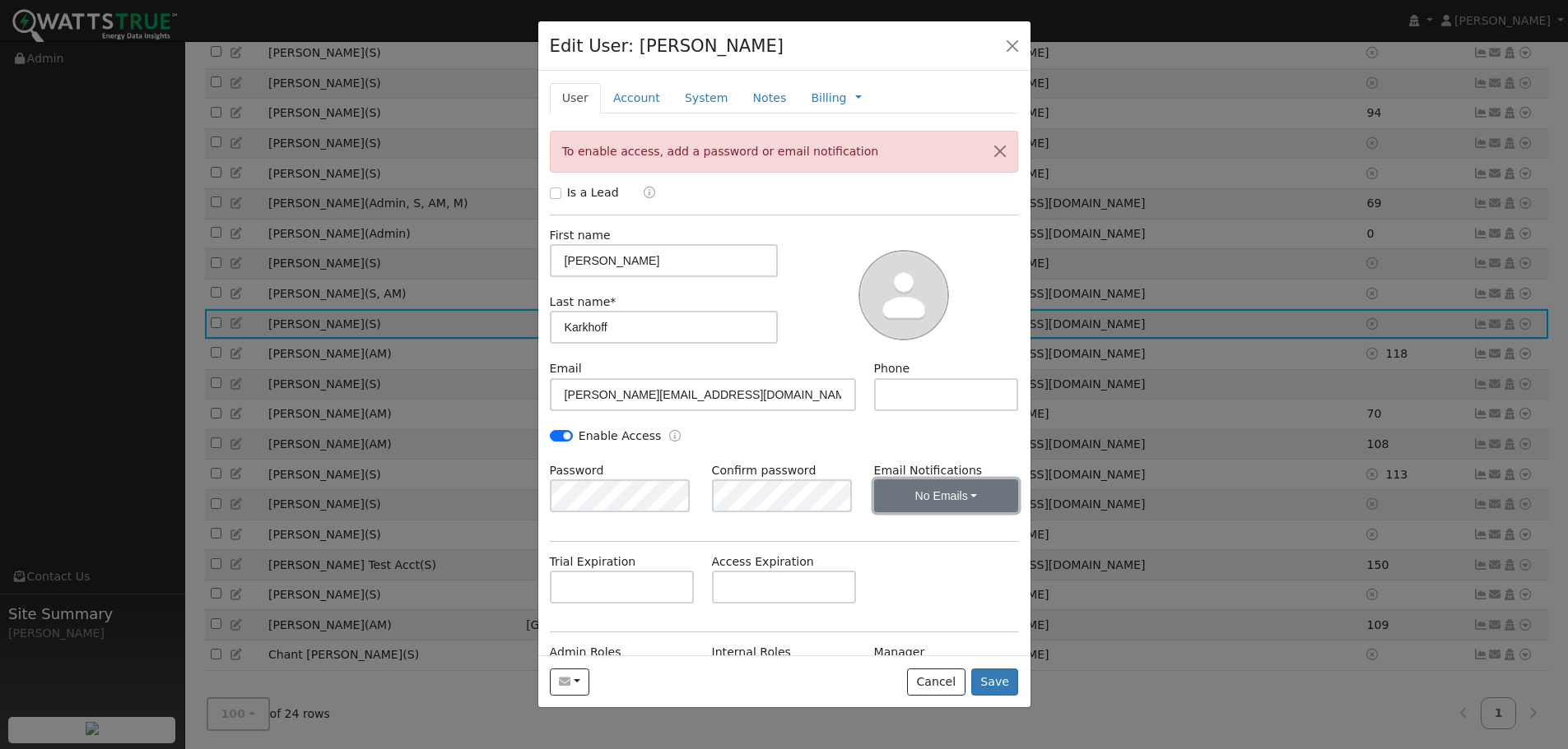
click at [959, 502] on button "No Emails" at bounding box center [946, 496] width 144 height 33
click at [933, 559] on link "Weekly Emails" at bounding box center [923, 556] width 114 height 23
click at [995, 679] on button "Save" at bounding box center [994, 682] width 47 height 28
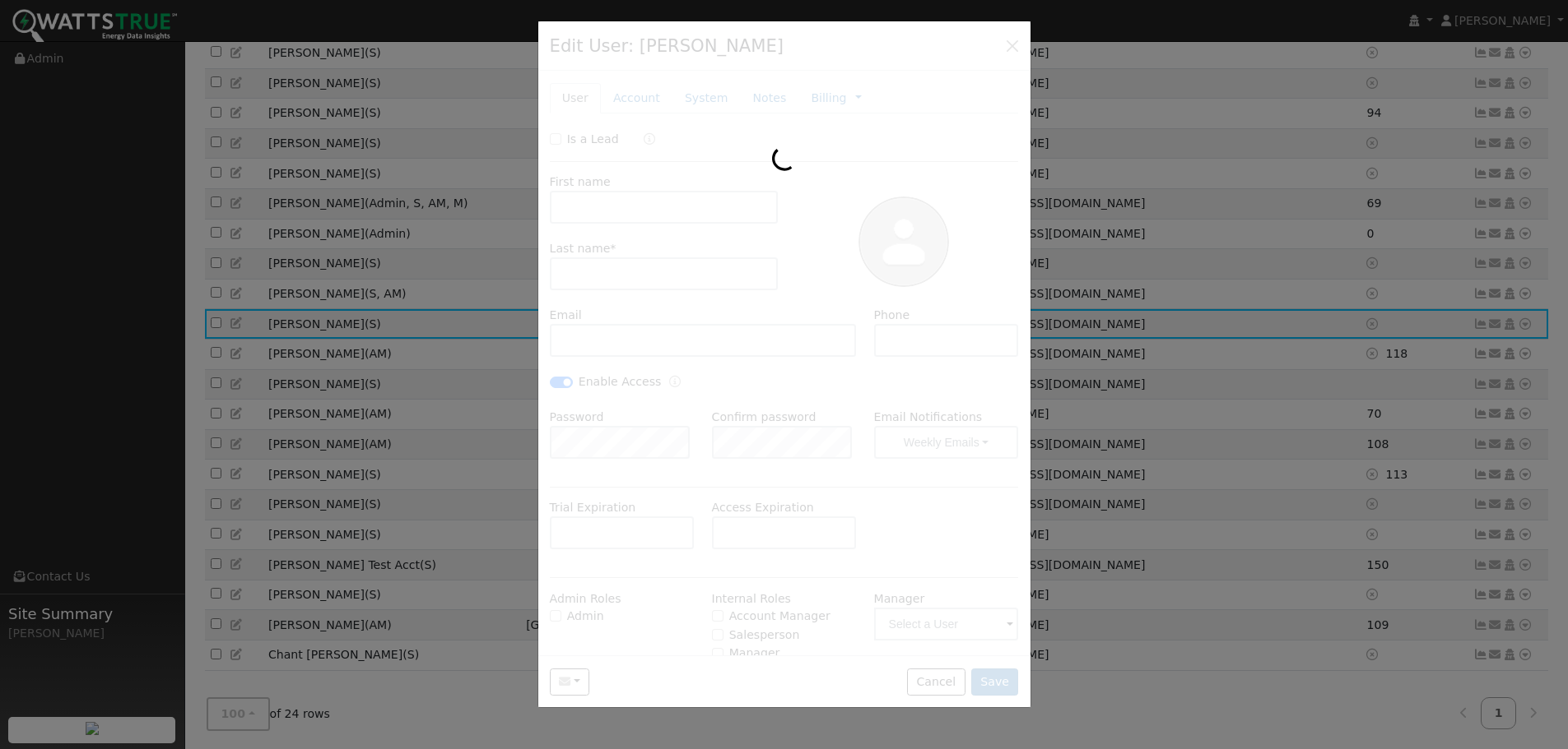
scroll to position [379, 0]
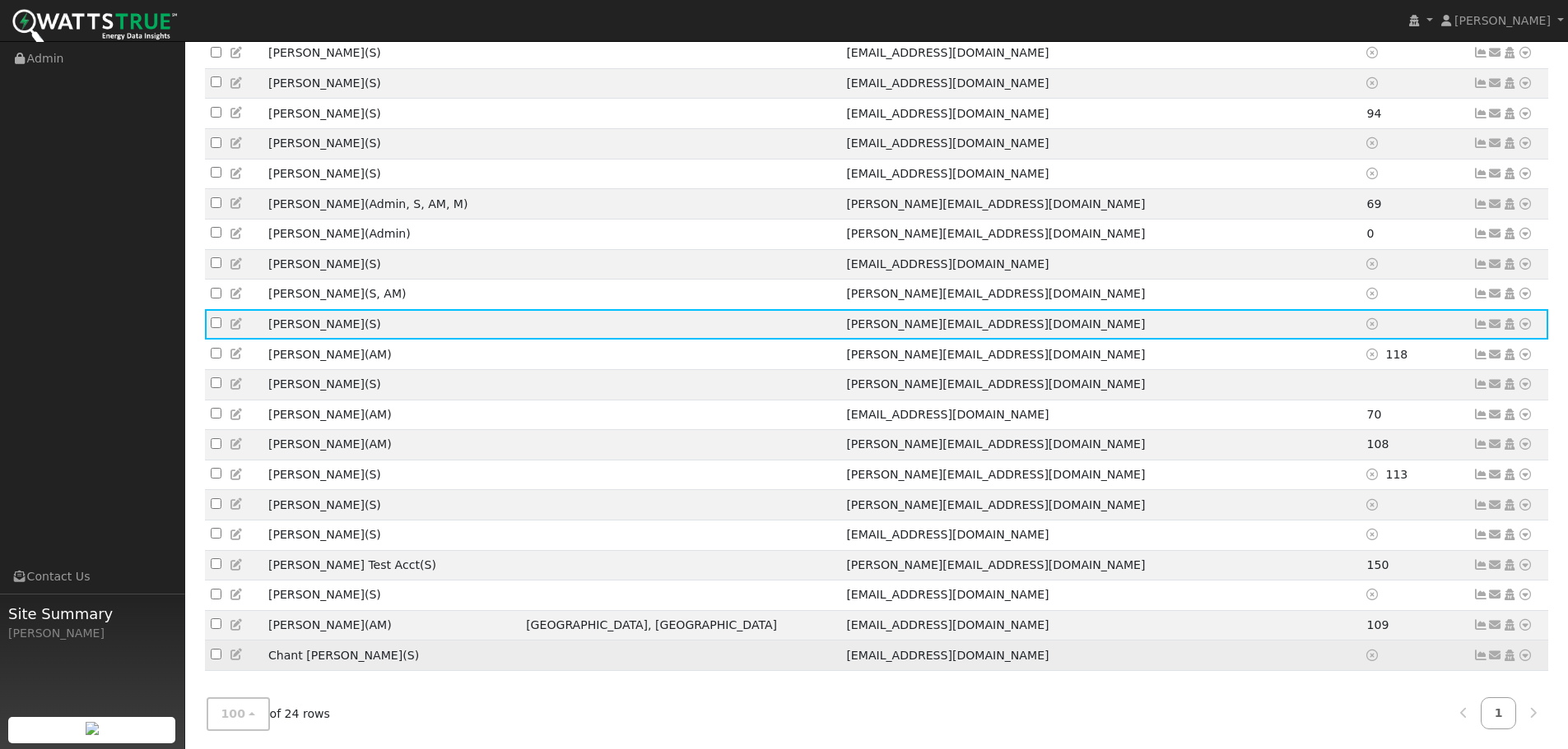
click at [216, 652] on input "checkbox" at bounding box center [216, 654] width 10 height 10
checkbox input "true"
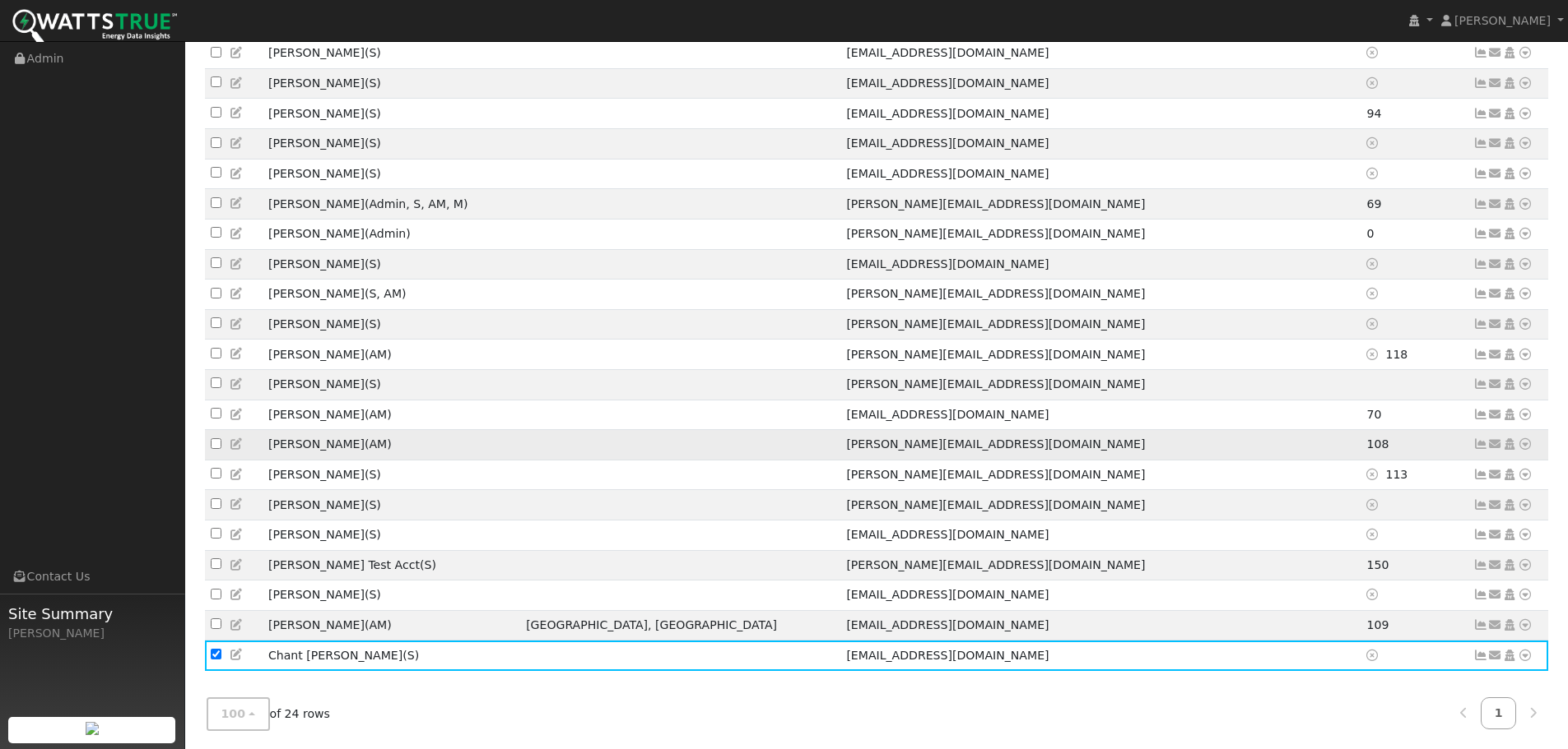
click at [216, 439] on input "checkbox" at bounding box center [216, 443] width 10 height 10
checkbox input "true"
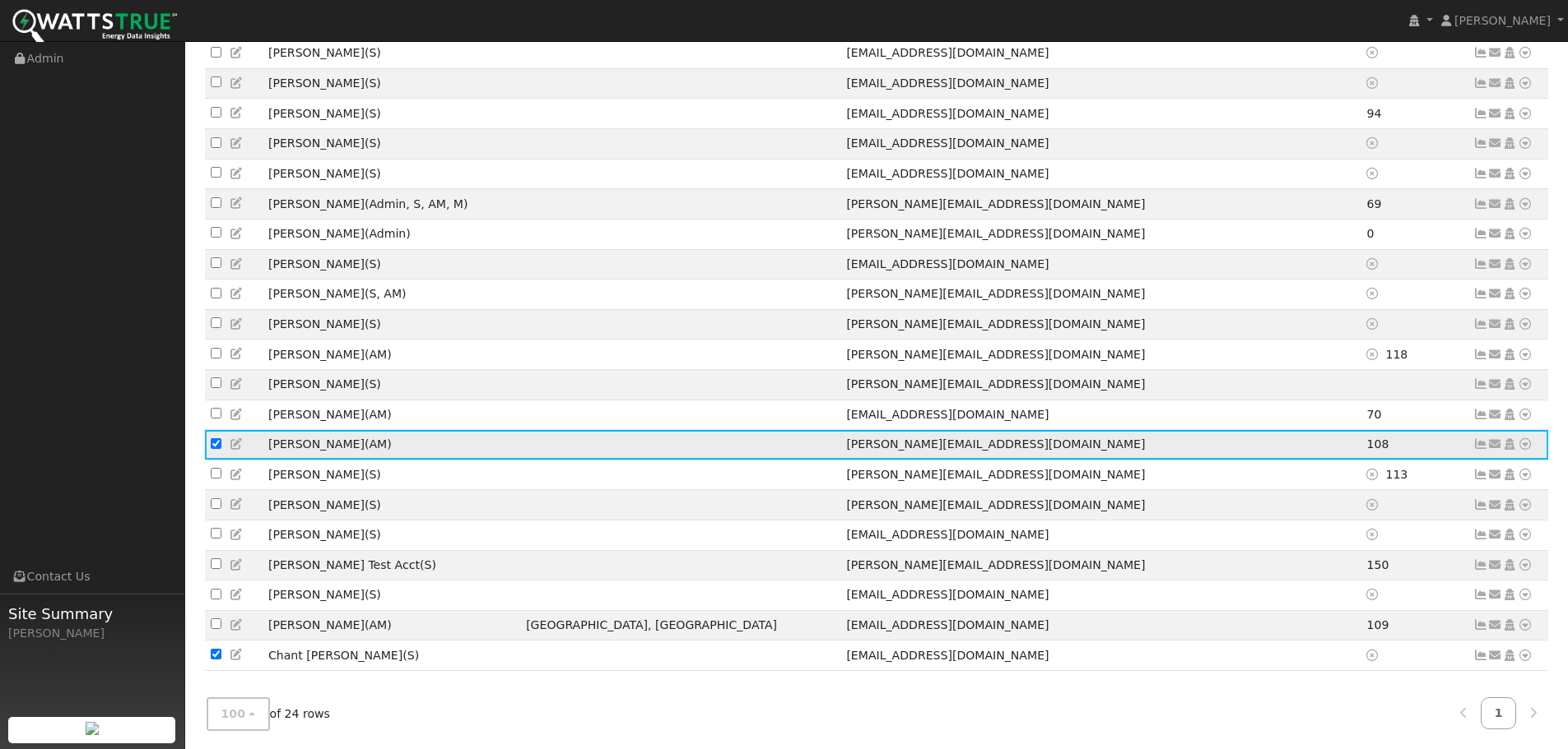
click at [1523, 439] on icon at bounding box center [1525, 444] width 15 height 11
click at [1475, 591] on link "Delete User" at bounding box center [1471, 603] width 120 height 23
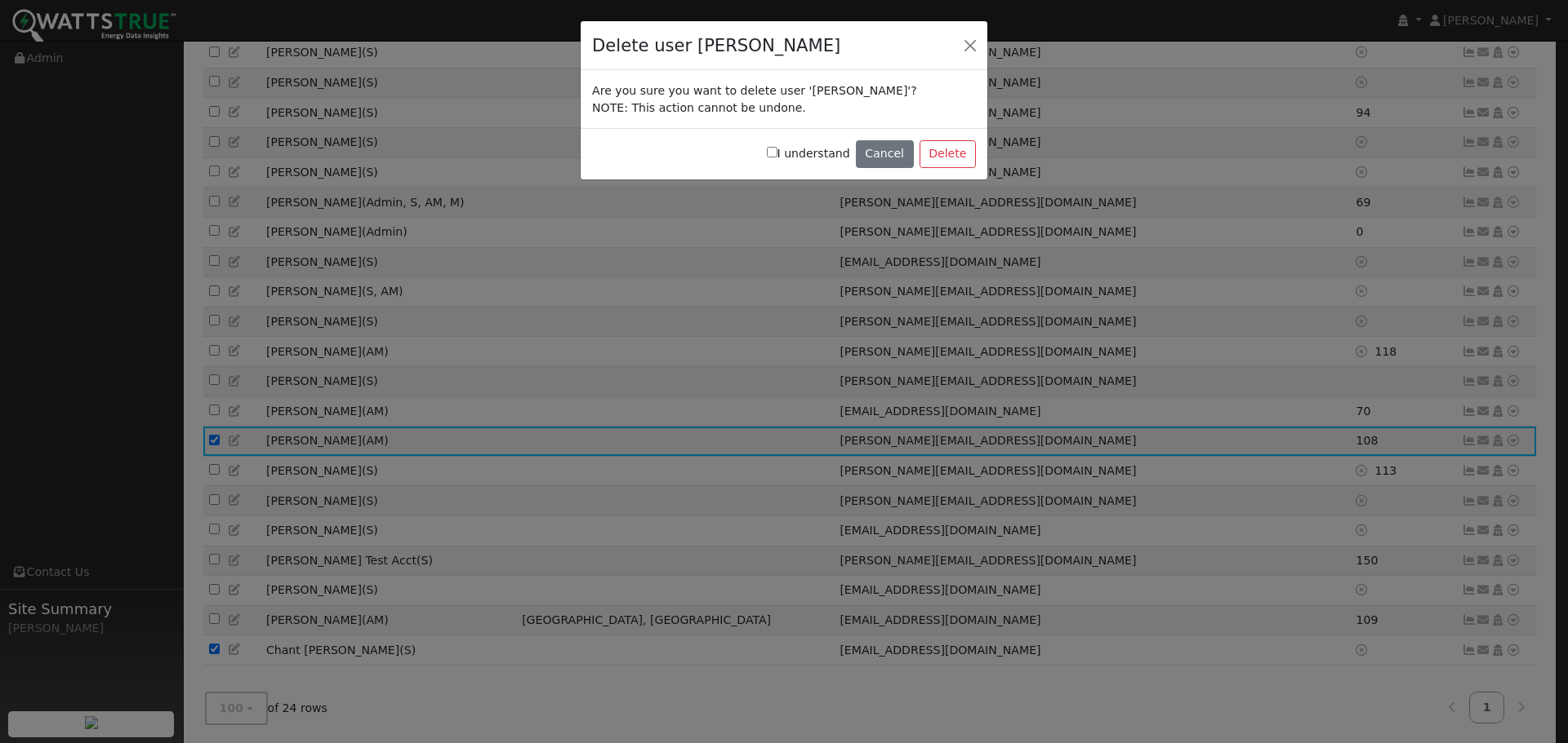
click at [777, 151] on input "I understand" at bounding box center [772, 152] width 10 height 10
checkbox input "true"
click at [958, 154] on button "Delete" at bounding box center [948, 153] width 57 height 27
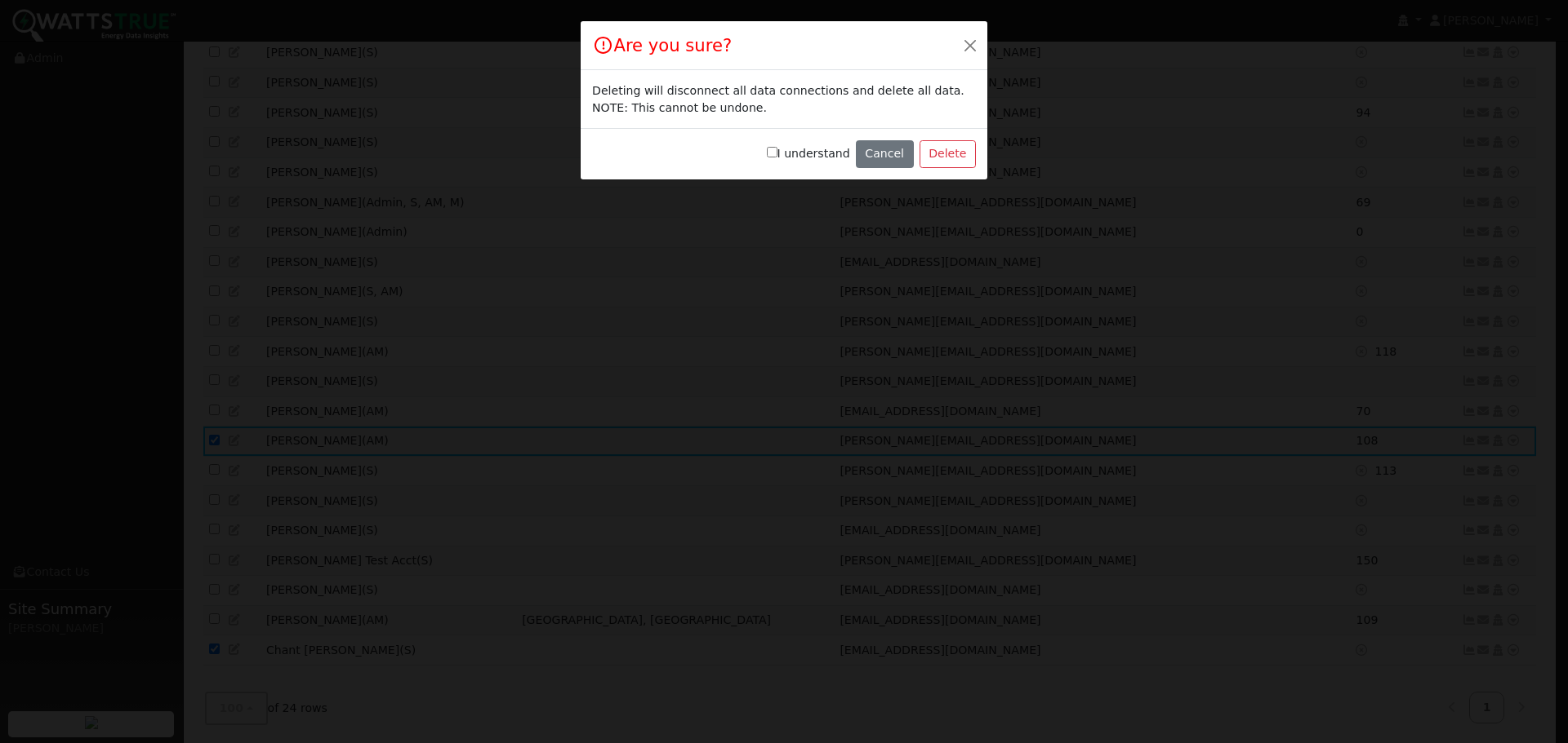
click at [777, 150] on input "I understand" at bounding box center [772, 152] width 10 height 10
checkbox input "true"
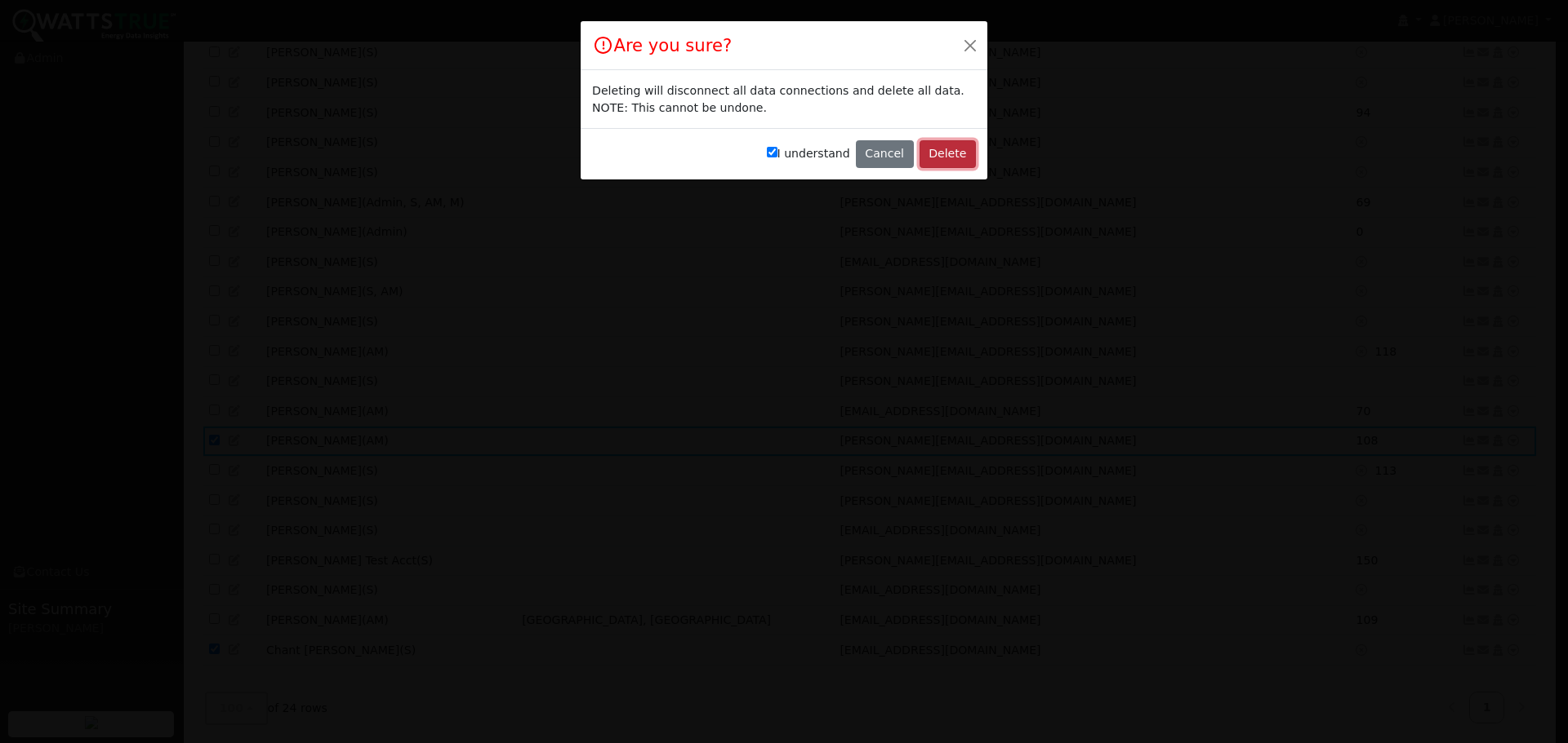
click at [960, 155] on button "Delete" at bounding box center [948, 153] width 57 height 27
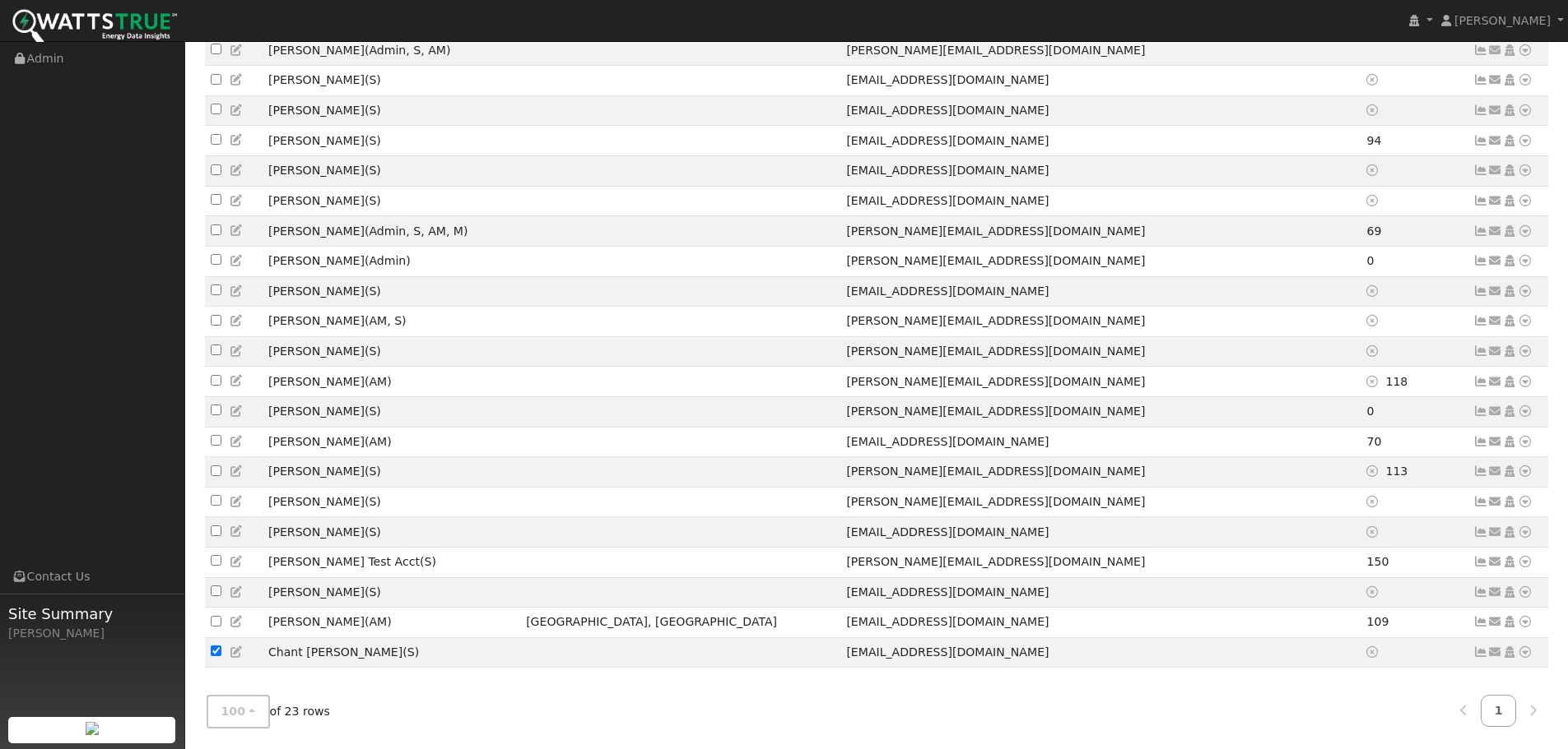
scroll to position [347, 0]
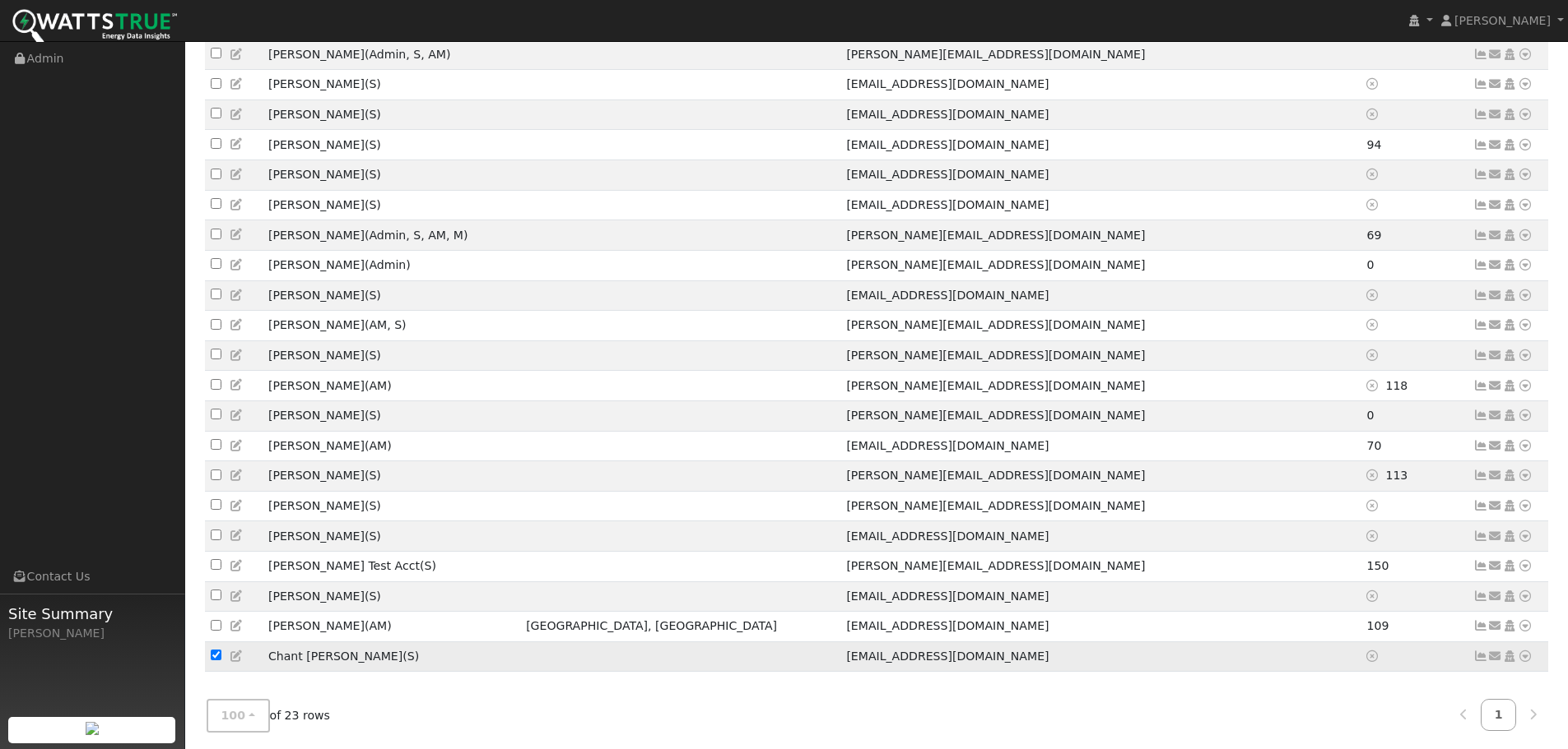
click at [1527, 650] on icon at bounding box center [1525, 656] width 15 height 11
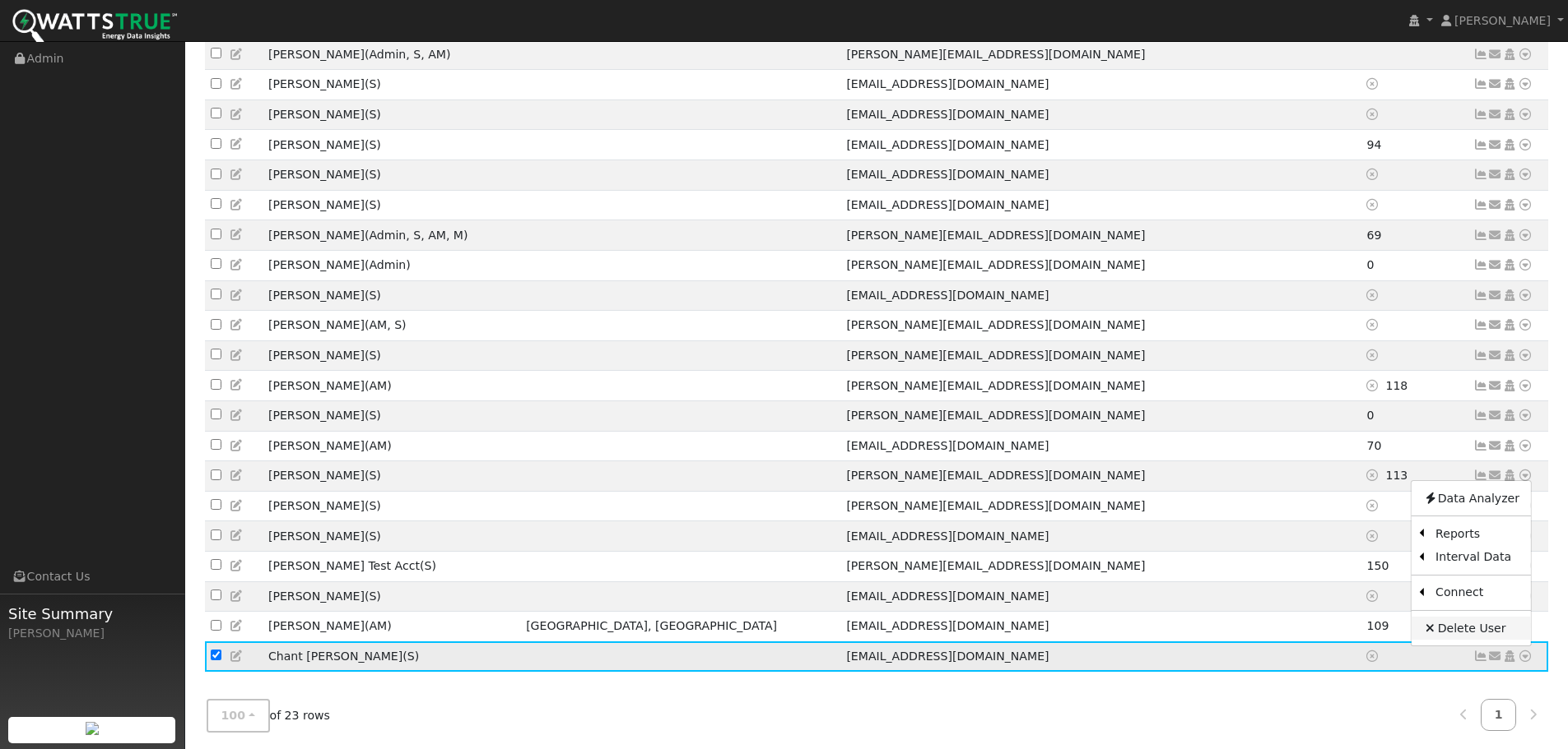
click at [1474, 617] on link "Delete User" at bounding box center [1471, 628] width 120 height 23
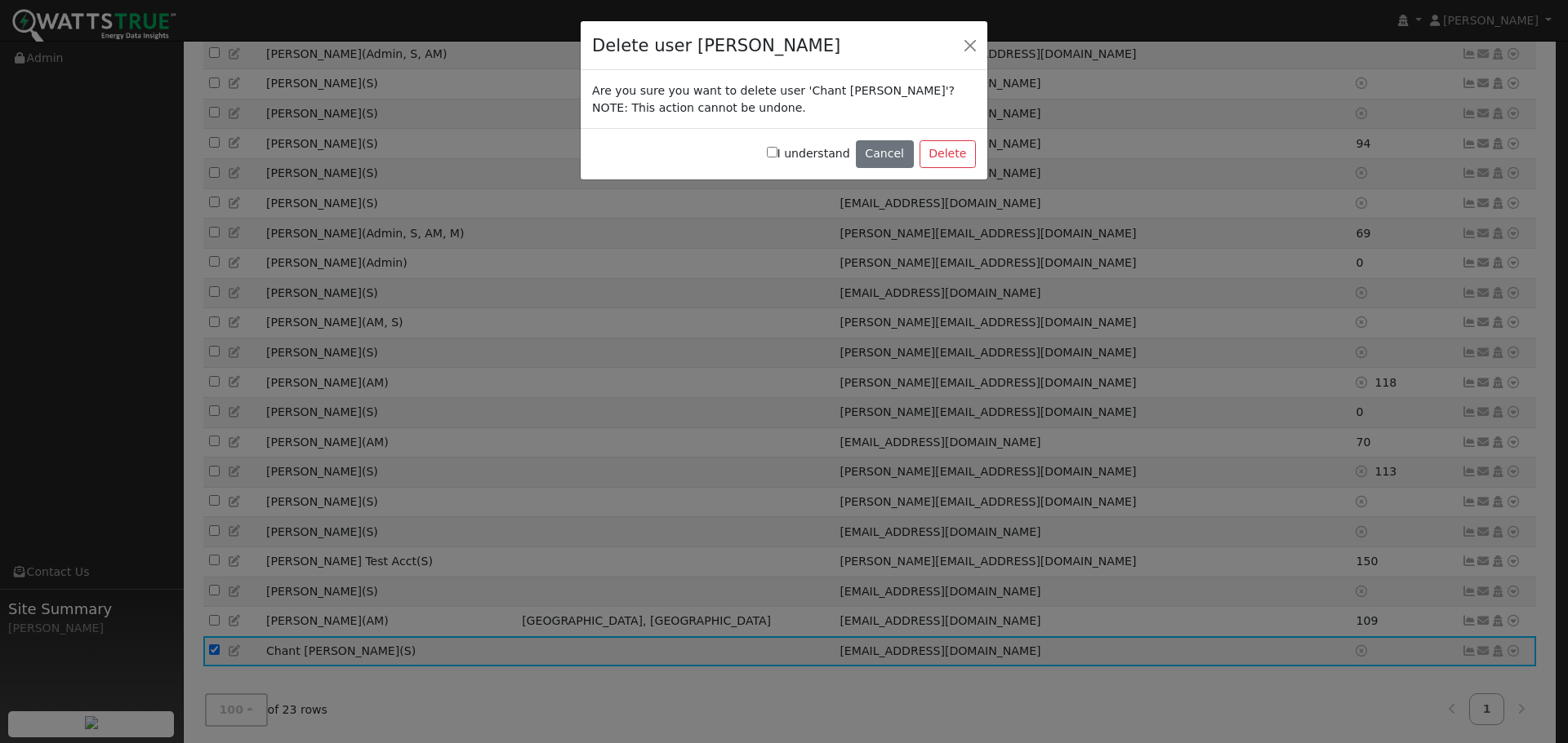
click at [777, 150] on input "I understand" at bounding box center [772, 152] width 10 height 10
checkbox input "true"
click at [949, 154] on button "Delete" at bounding box center [948, 153] width 57 height 27
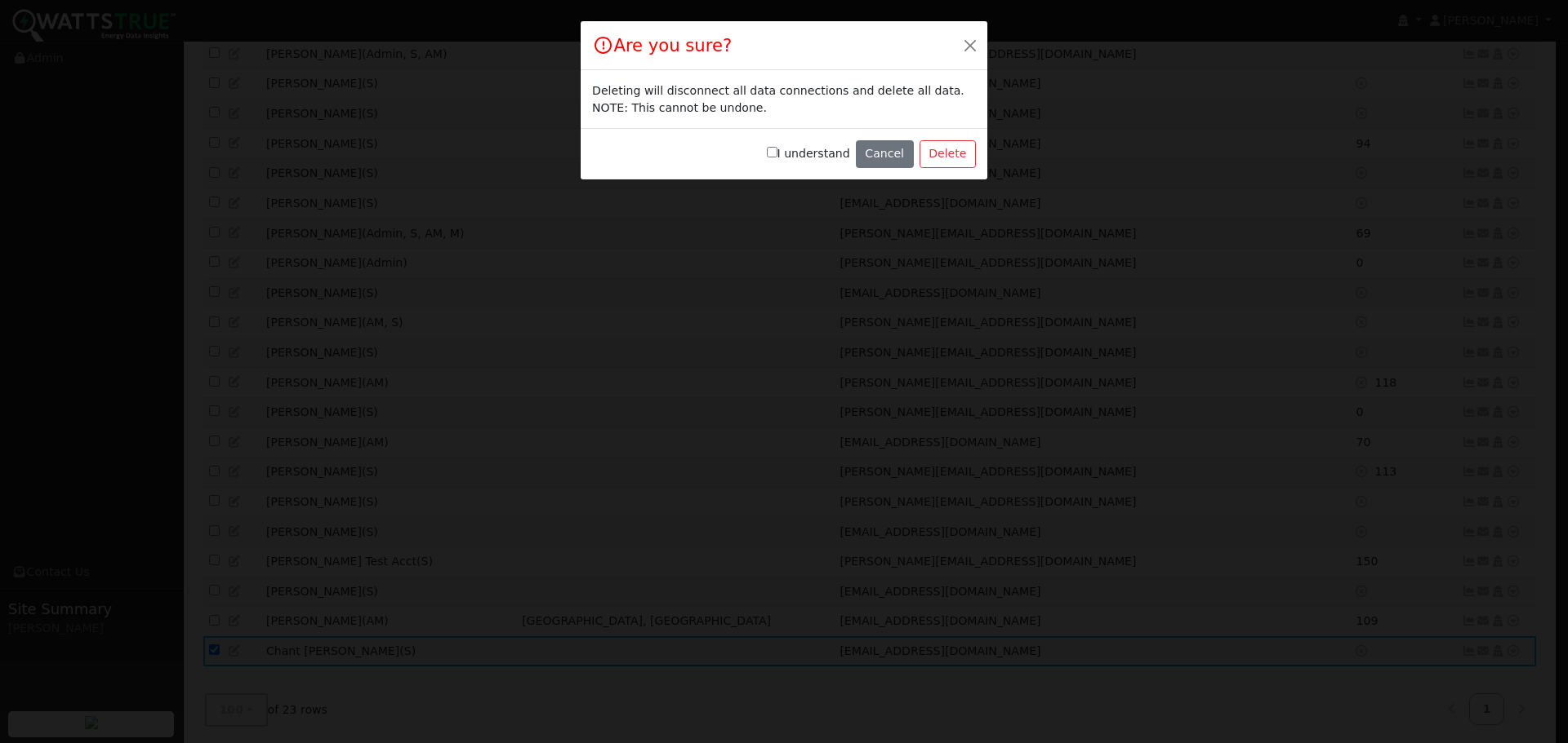
click at [777, 153] on input "I understand" at bounding box center [772, 152] width 10 height 10
checkbox input "true"
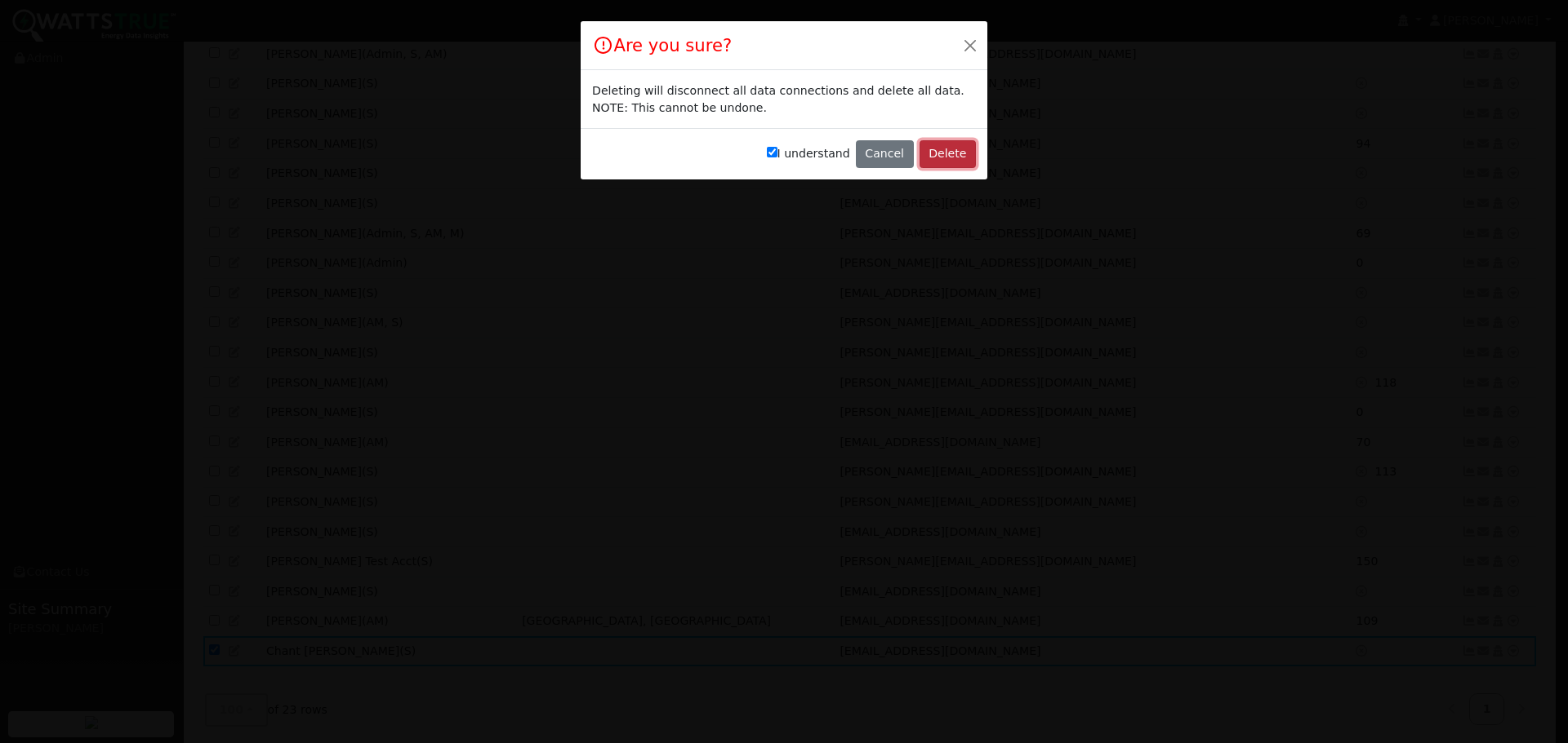
click at [952, 151] on button "Delete" at bounding box center [948, 153] width 57 height 27
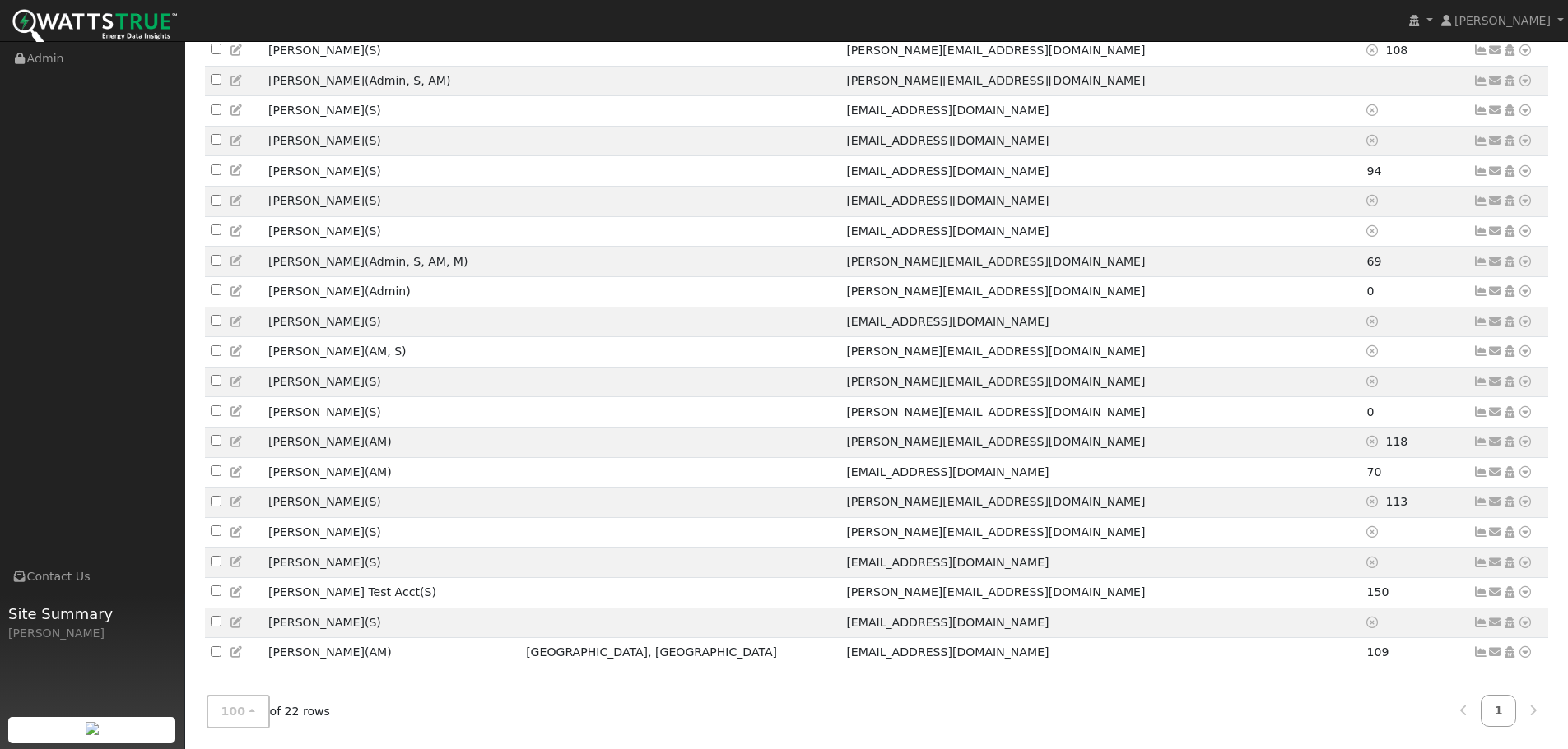
scroll to position [316, 0]
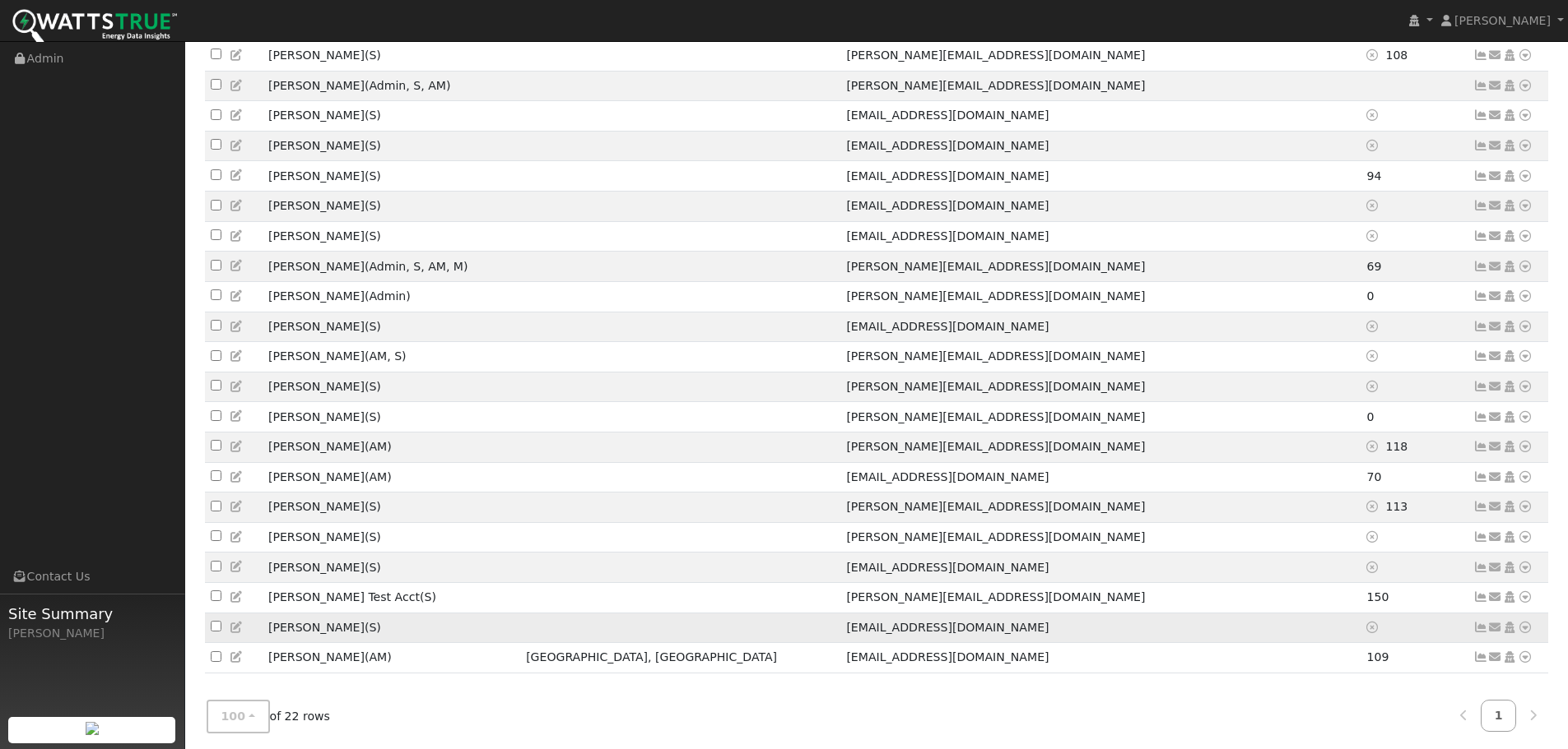
click at [1524, 622] on icon at bounding box center [1525, 627] width 15 height 11
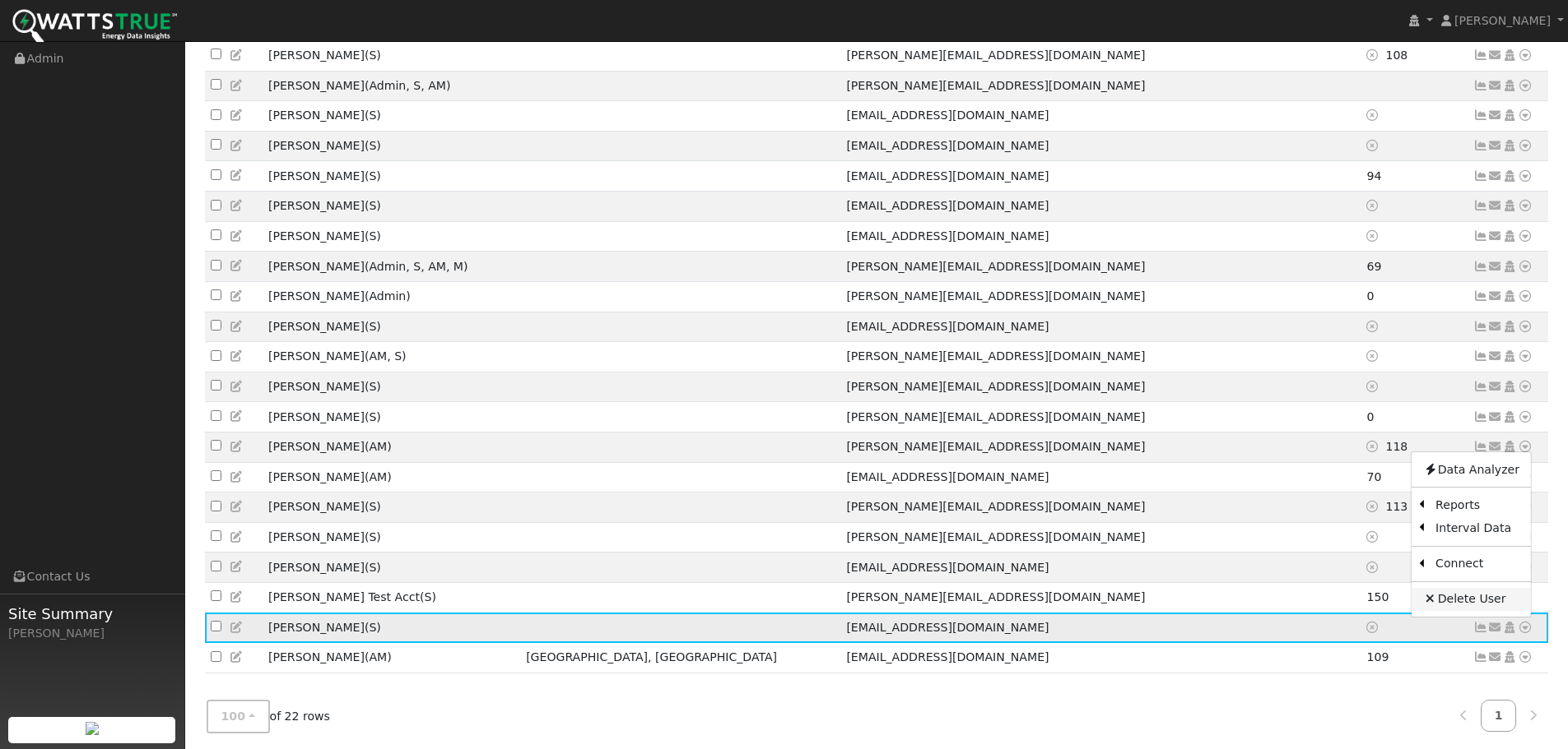
click at [1480, 589] on link "Delete User" at bounding box center [1471, 600] width 120 height 23
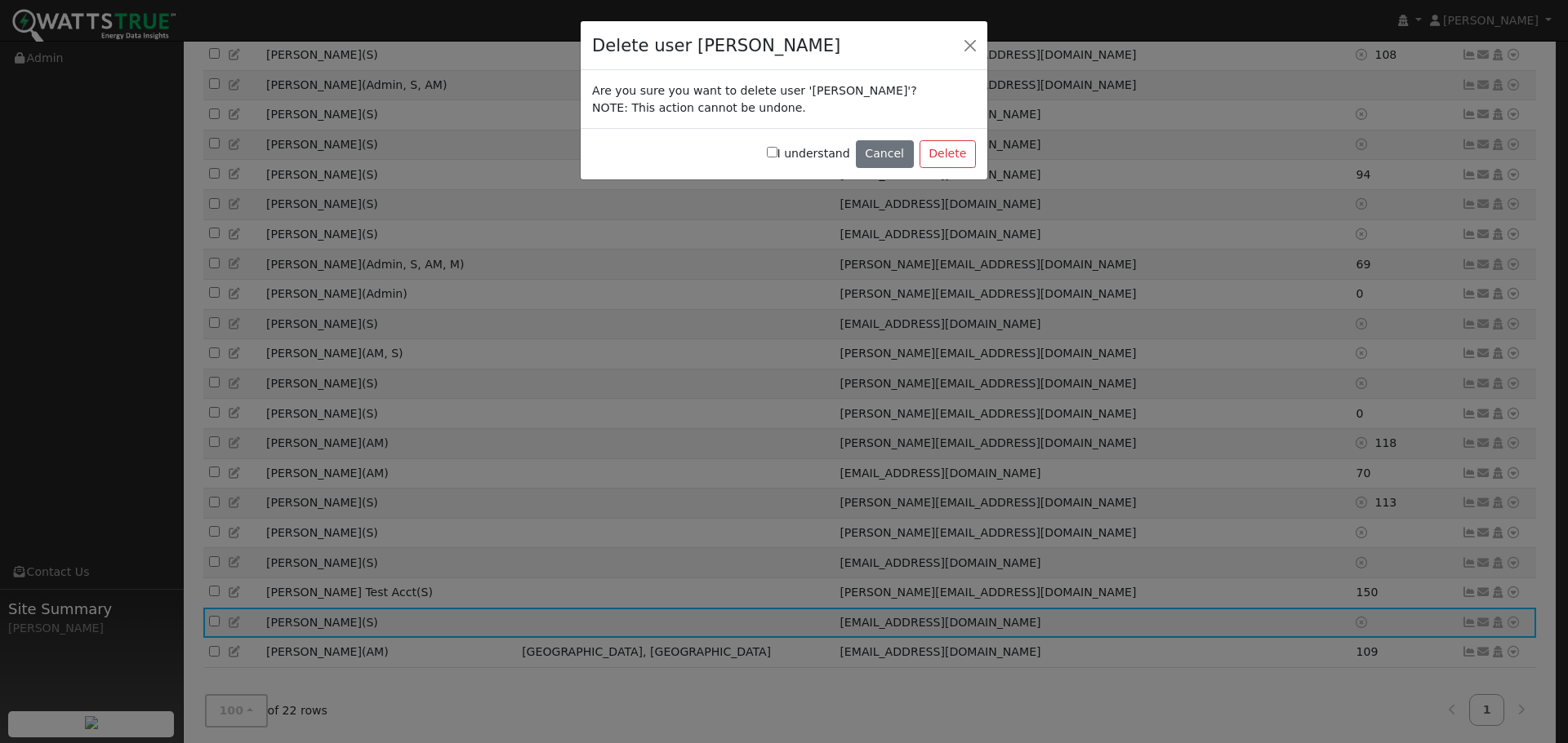
click at [777, 154] on input "I understand" at bounding box center [772, 152] width 10 height 10
checkbox input "true"
click at [951, 157] on button "Delete" at bounding box center [948, 153] width 57 height 27
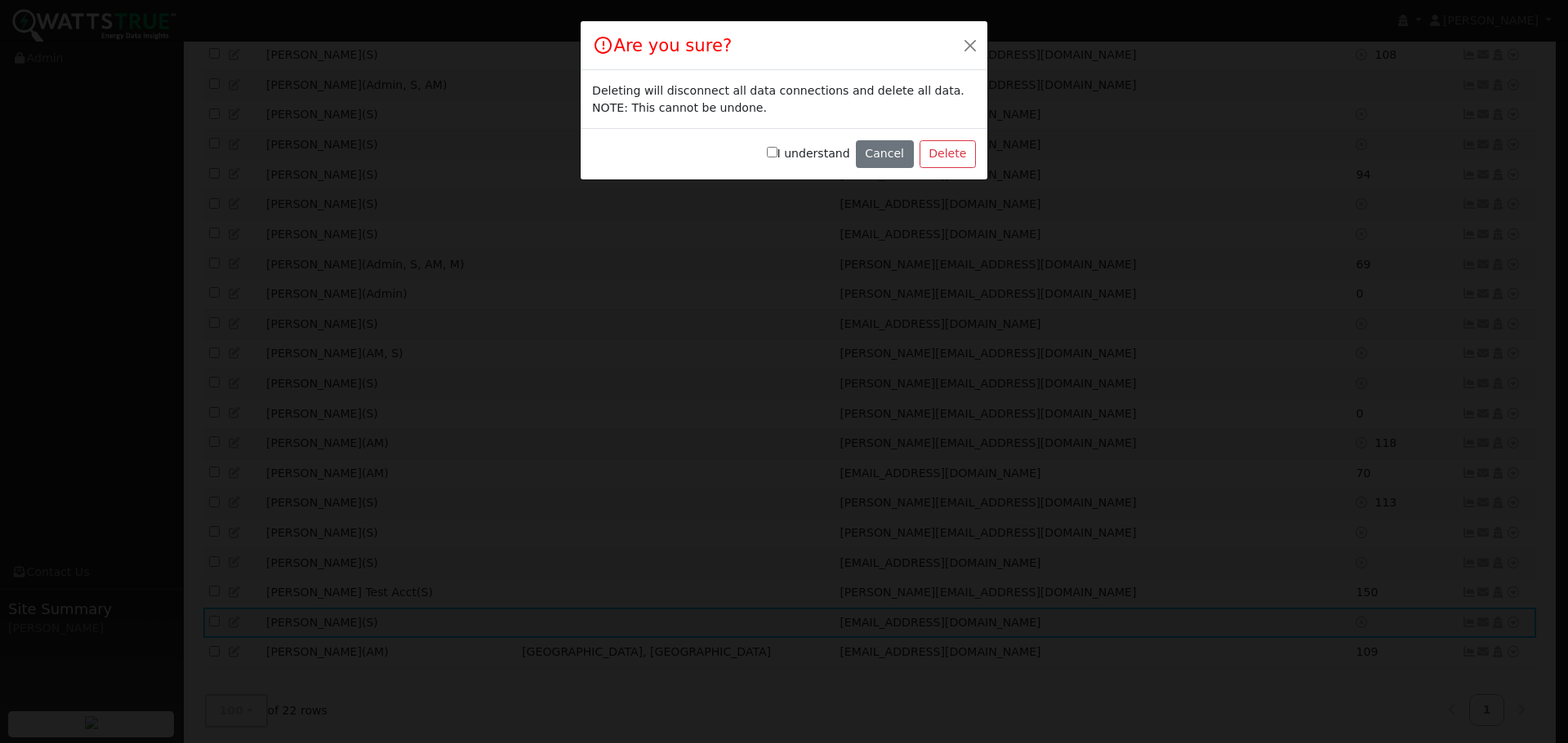
click at [777, 153] on input "I understand" at bounding box center [772, 152] width 10 height 10
checkbox input "true"
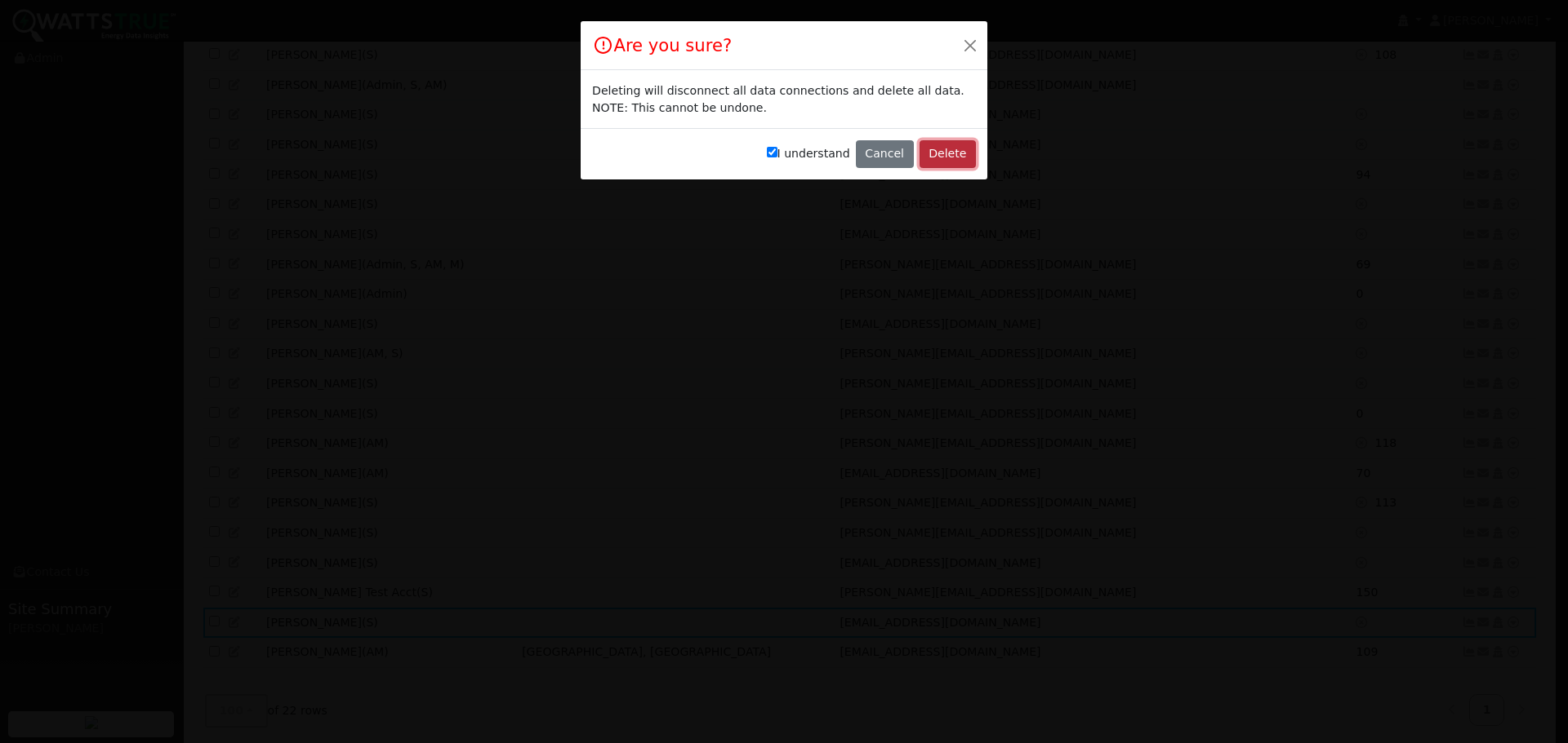
click at [953, 156] on button "Delete" at bounding box center [948, 153] width 57 height 27
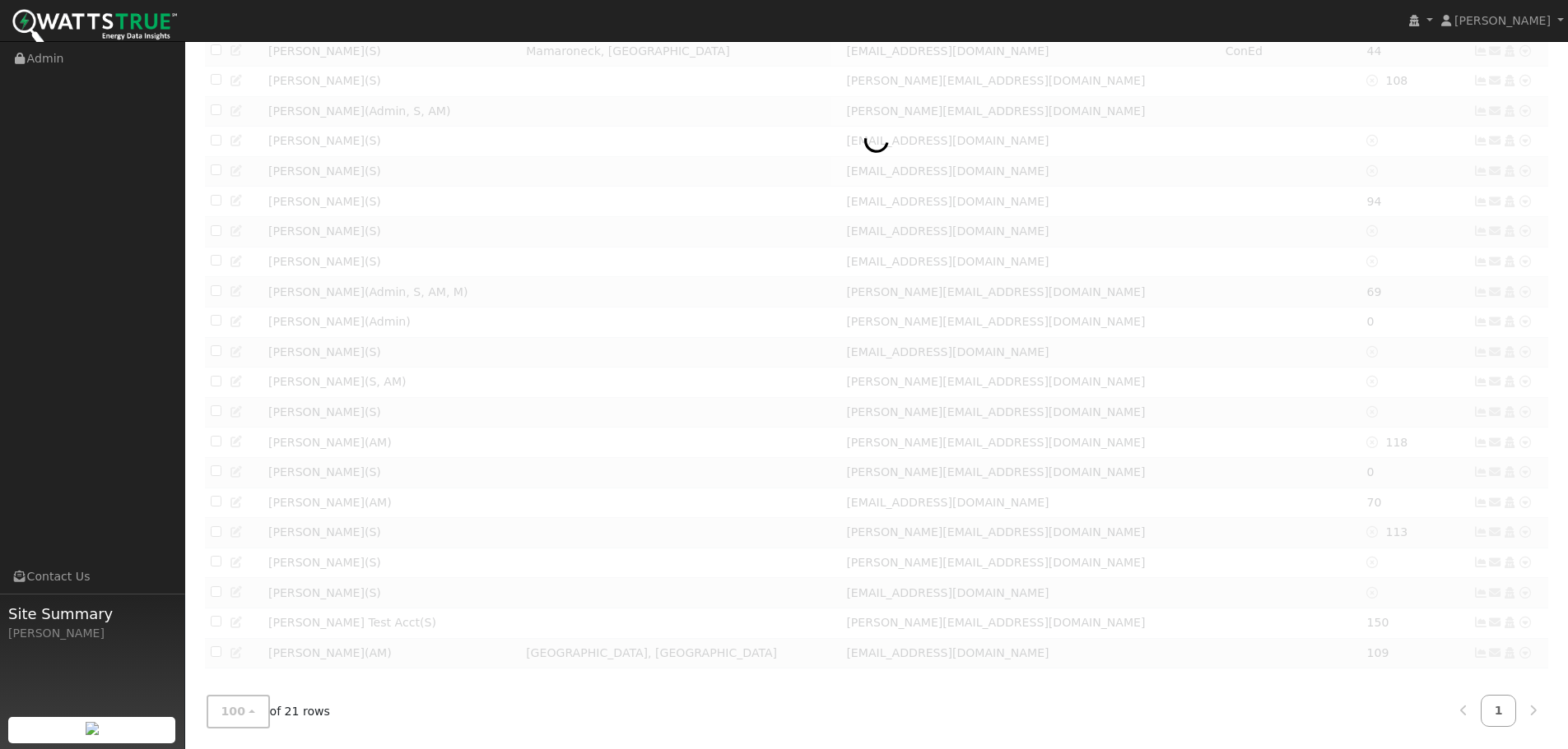
scroll to position [285, 0]
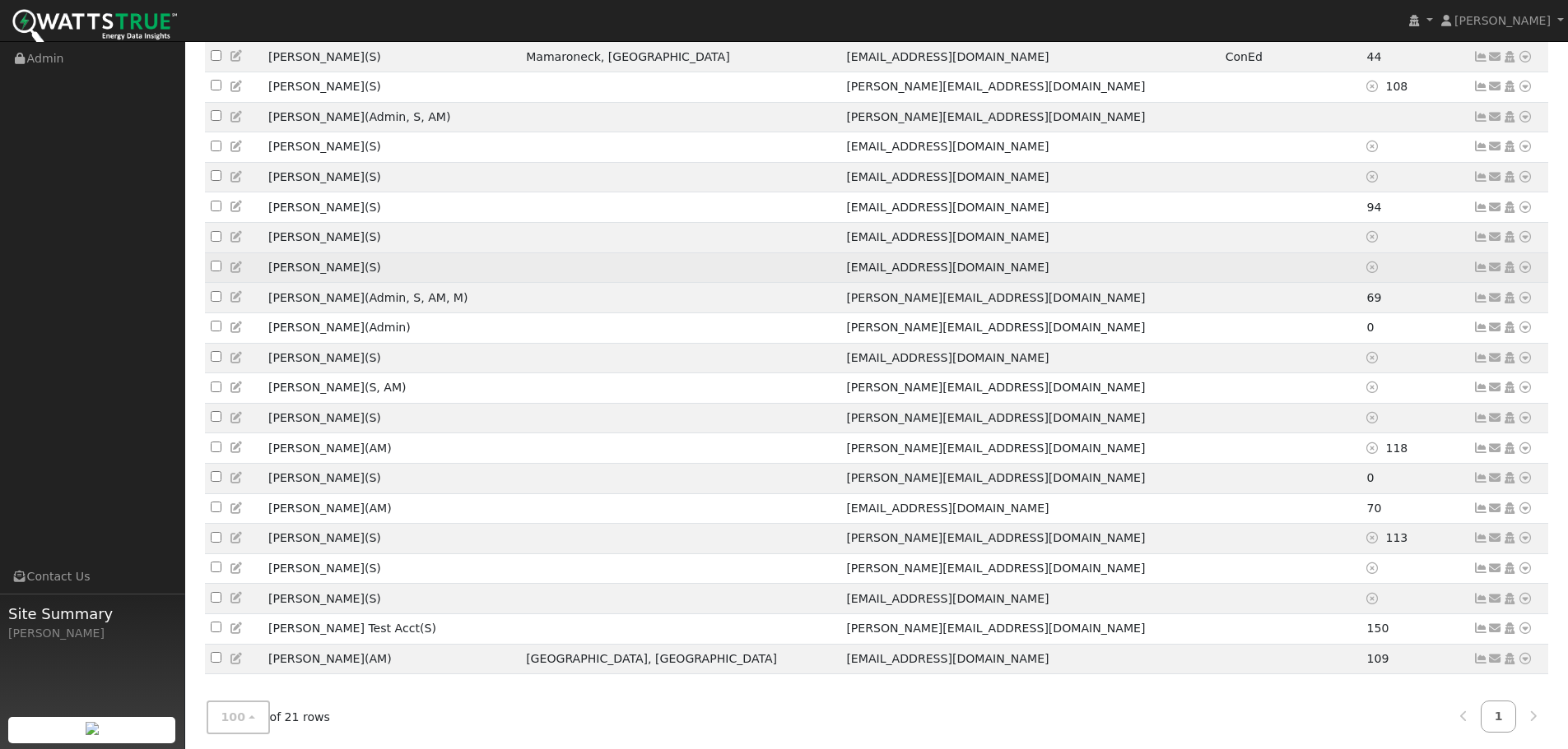
click at [1523, 262] on icon at bounding box center [1525, 268] width 15 height 11
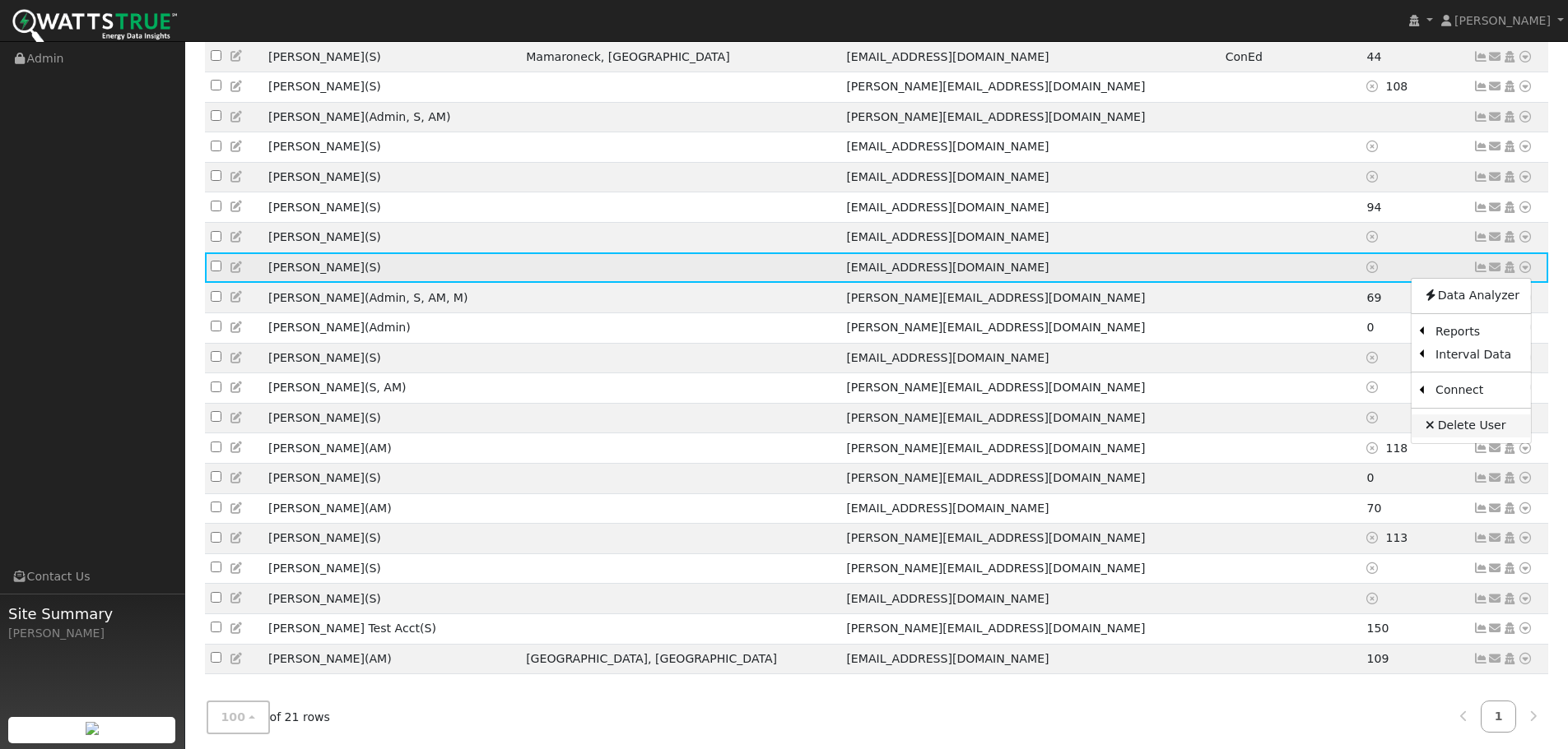
click at [1479, 415] on link "Delete User" at bounding box center [1471, 426] width 120 height 23
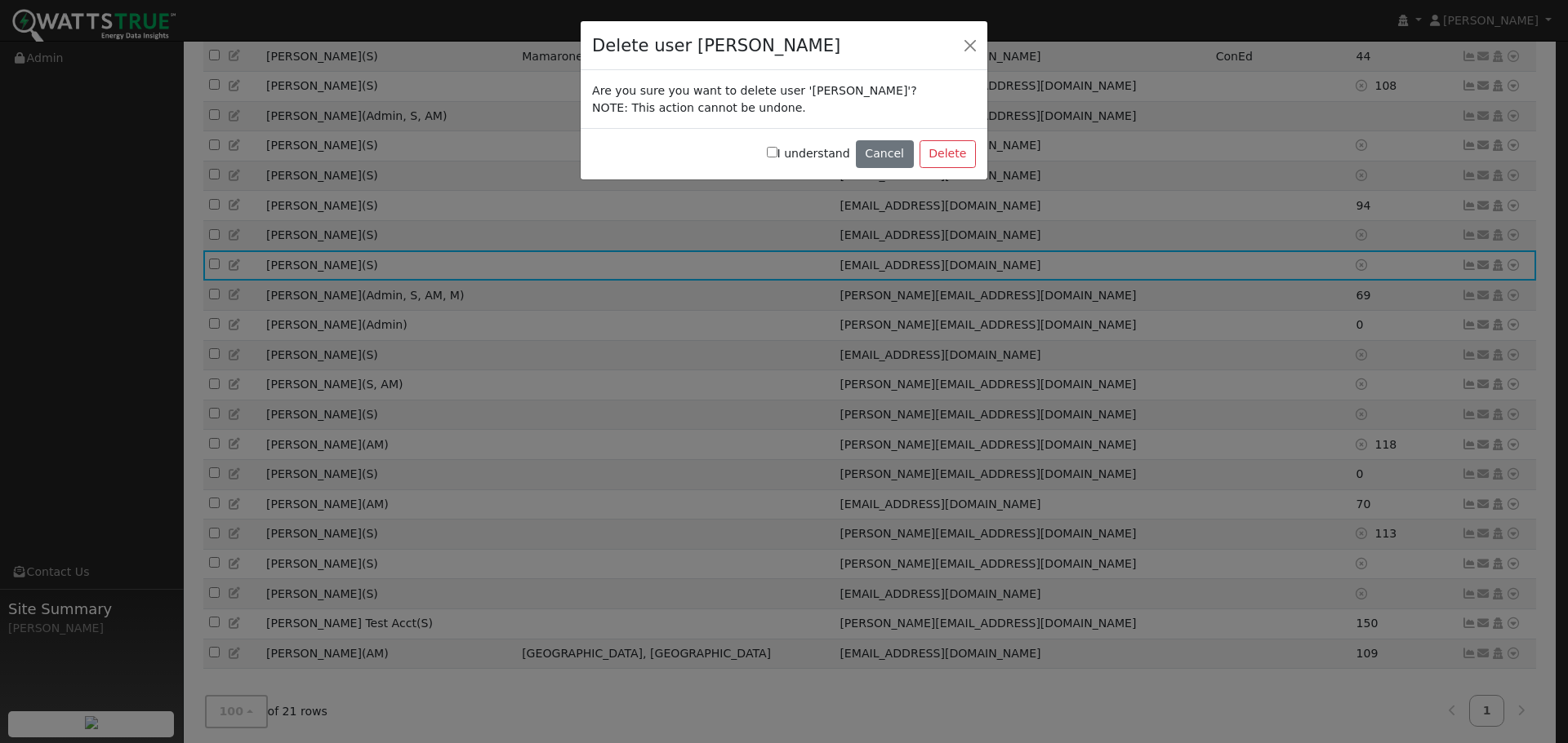
click at [777, 151] on input "I understand" at bounding box center [772, 152] width 10 height 10
checkbox input "true"
click at [945, 151] on button "Delete" at bounding box center [948, 153] width 57 height 27
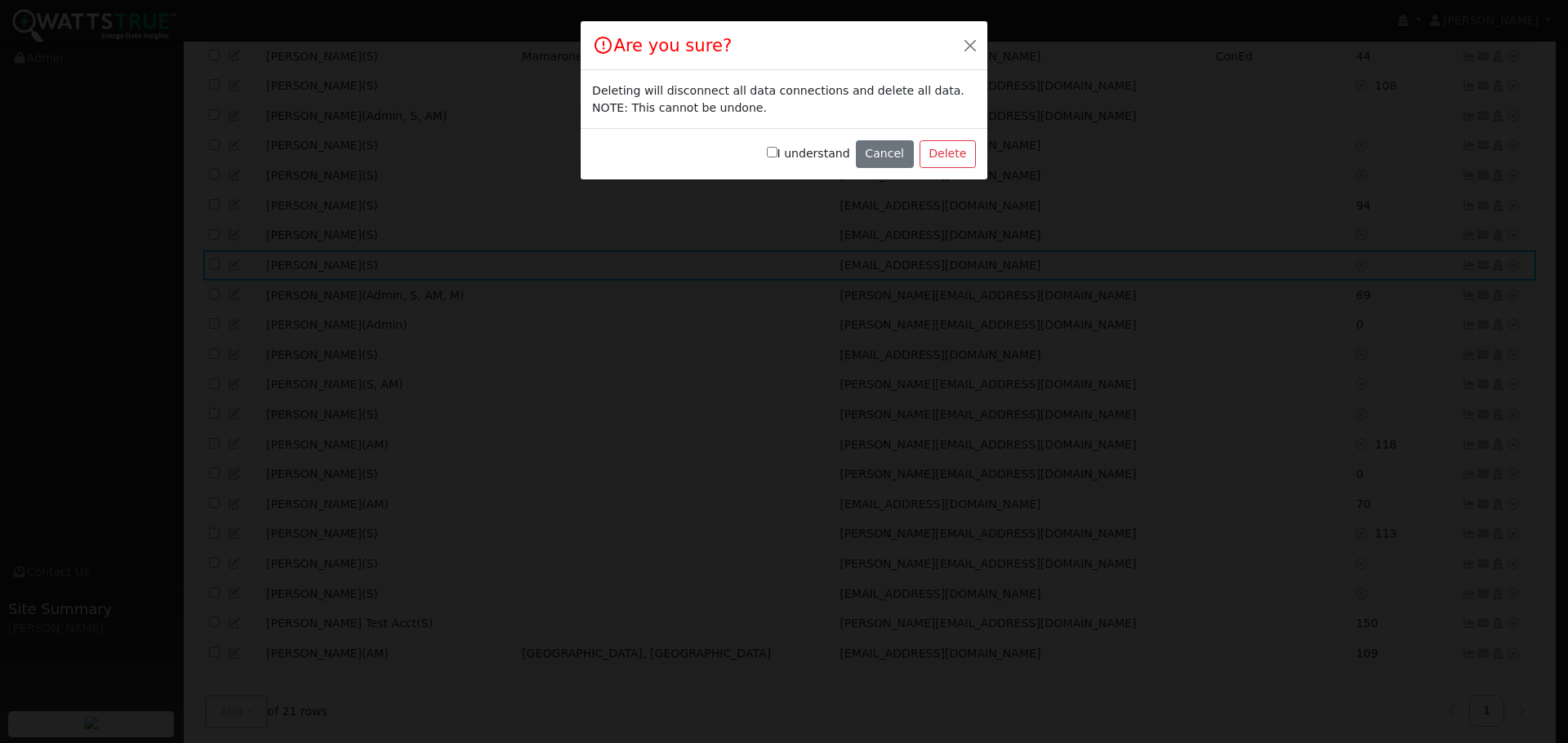
click at [777, 150] on input "I understand" at bounding box center [772, 152] width 10 height 10
checkbox input "true"
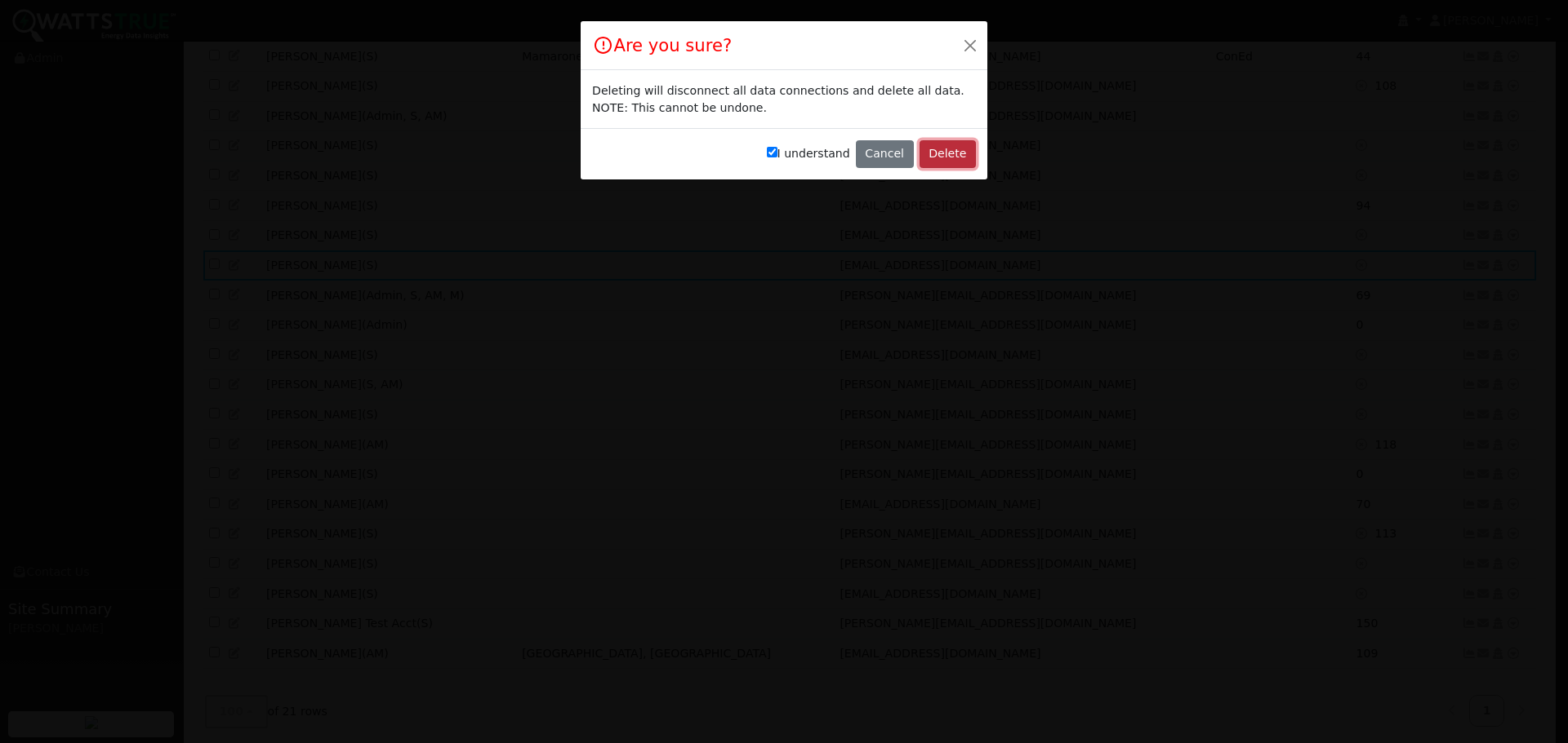
click at [956, 153] on button "Delete" at bounding box center [948, 153] width 57 height 27
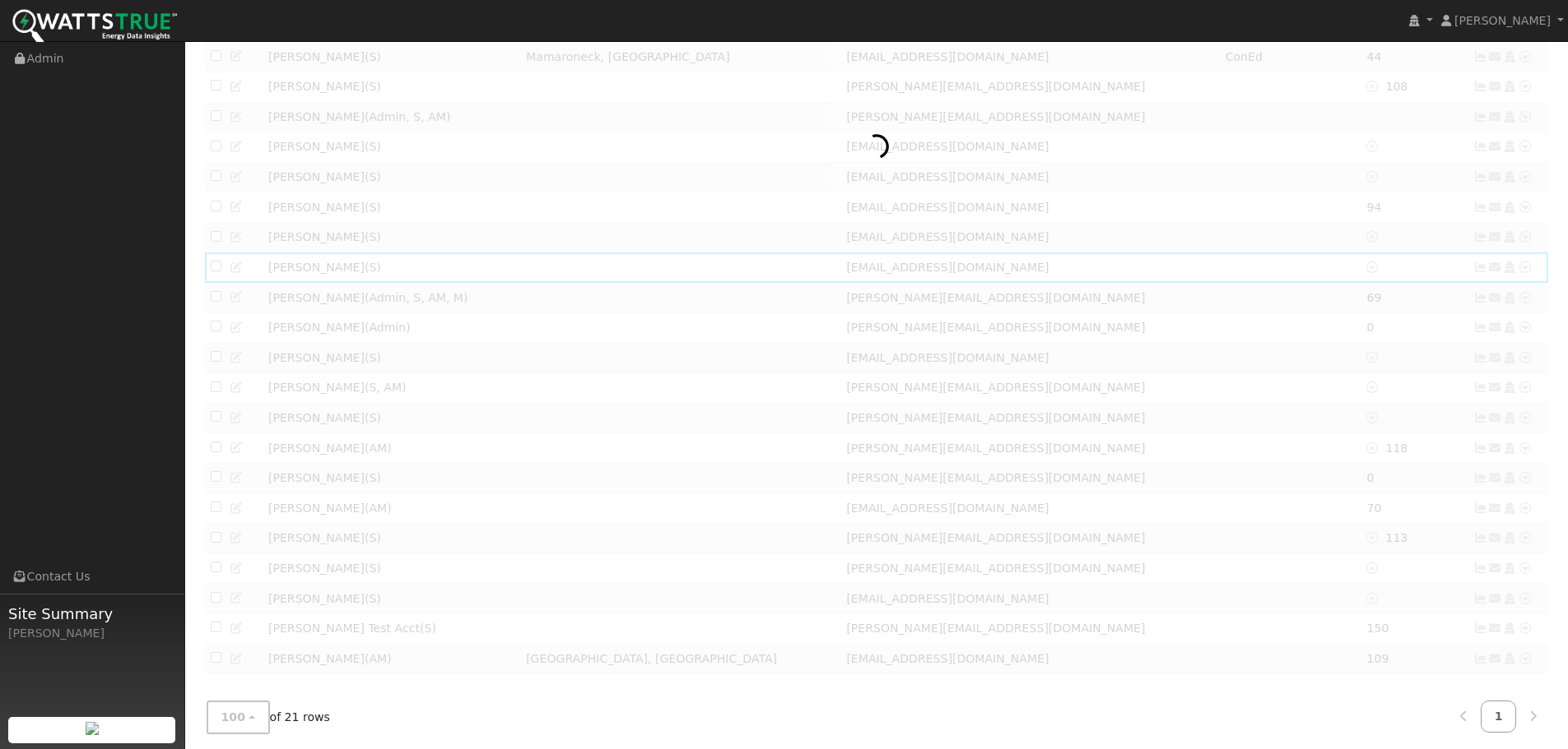
scroll to position [253, 0]
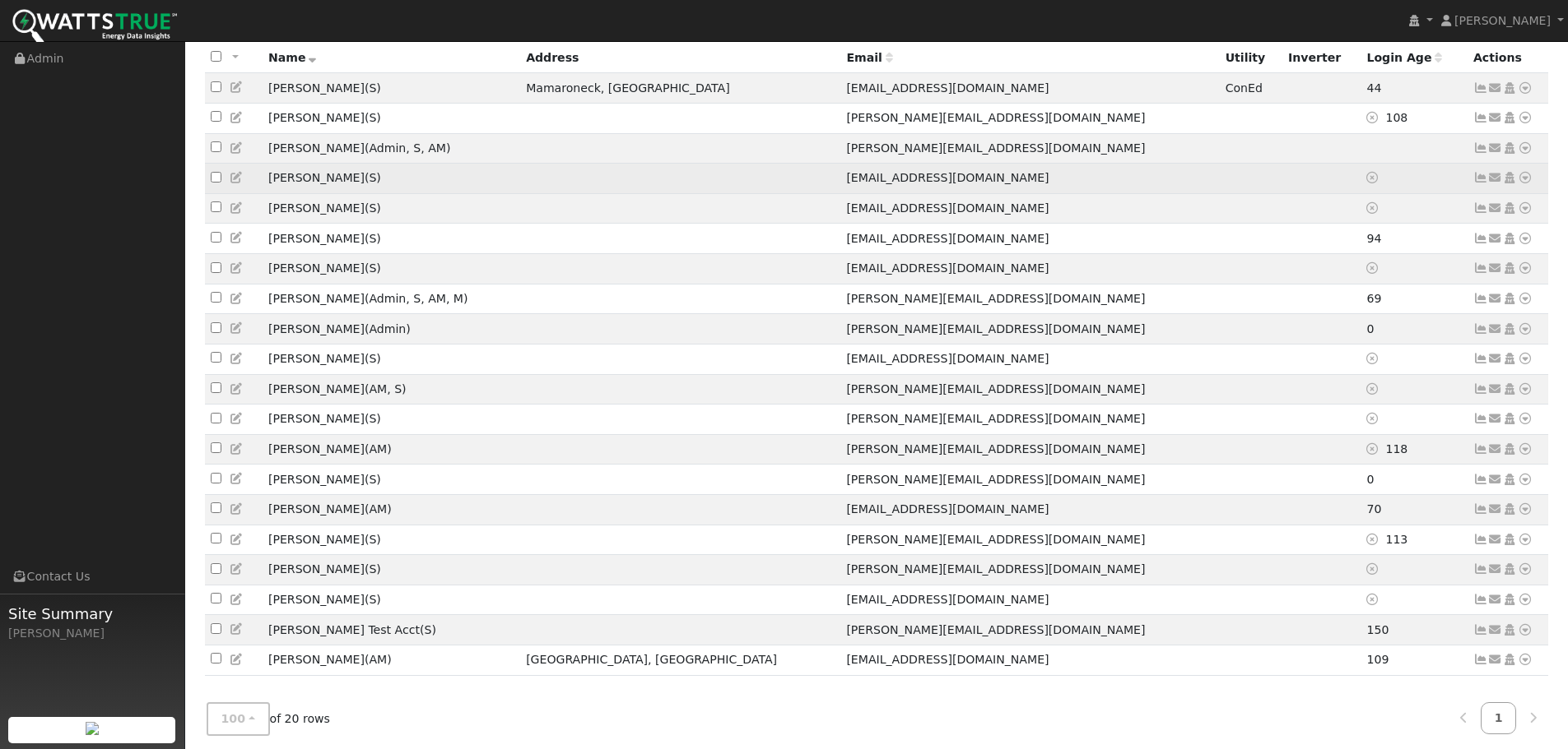
click at [1526, 172] on icon at bounding box center [1525, 178] width 15 height 11
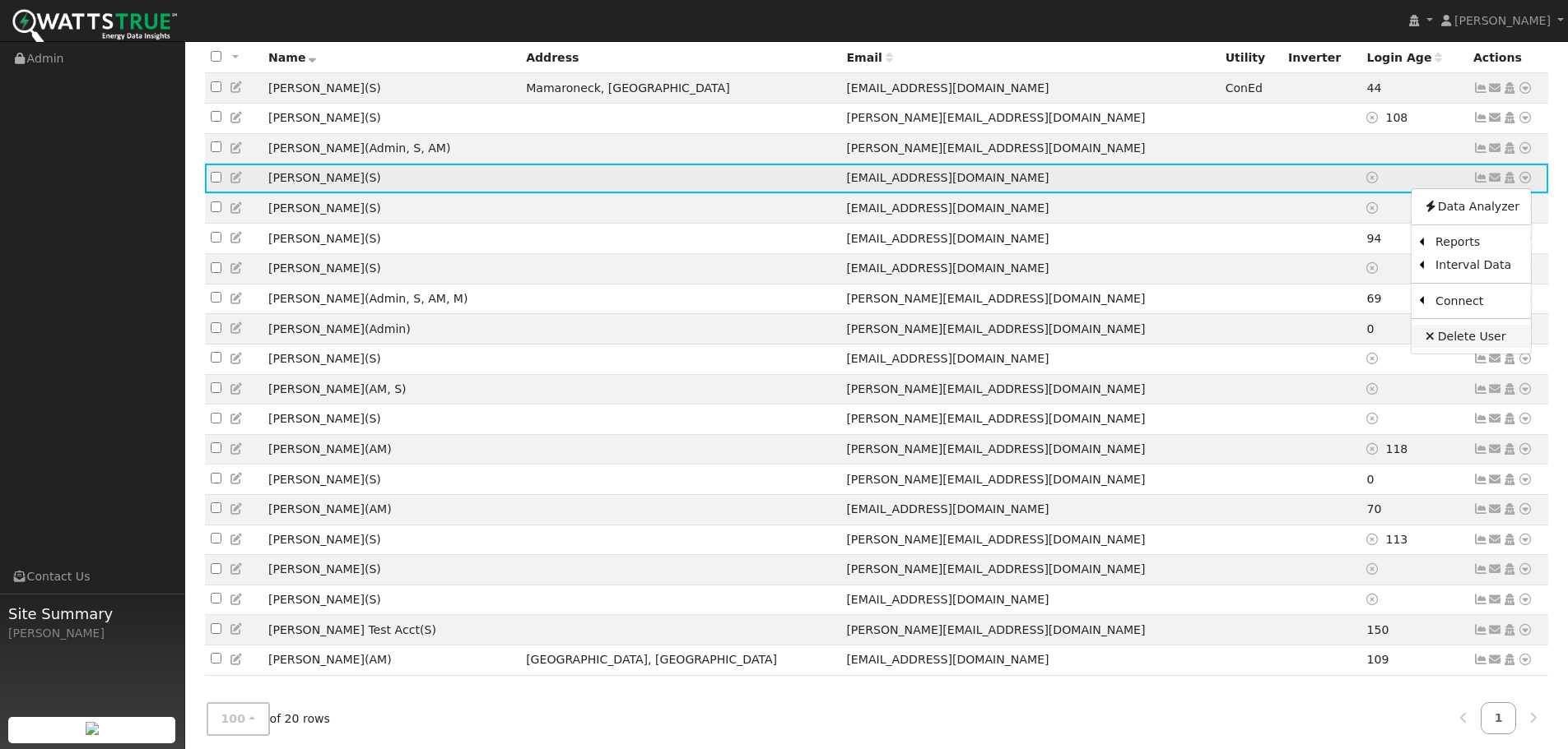
click at [1472, 325] on link "Delete User" at bounding box center [1471, 336] width 120 height 23
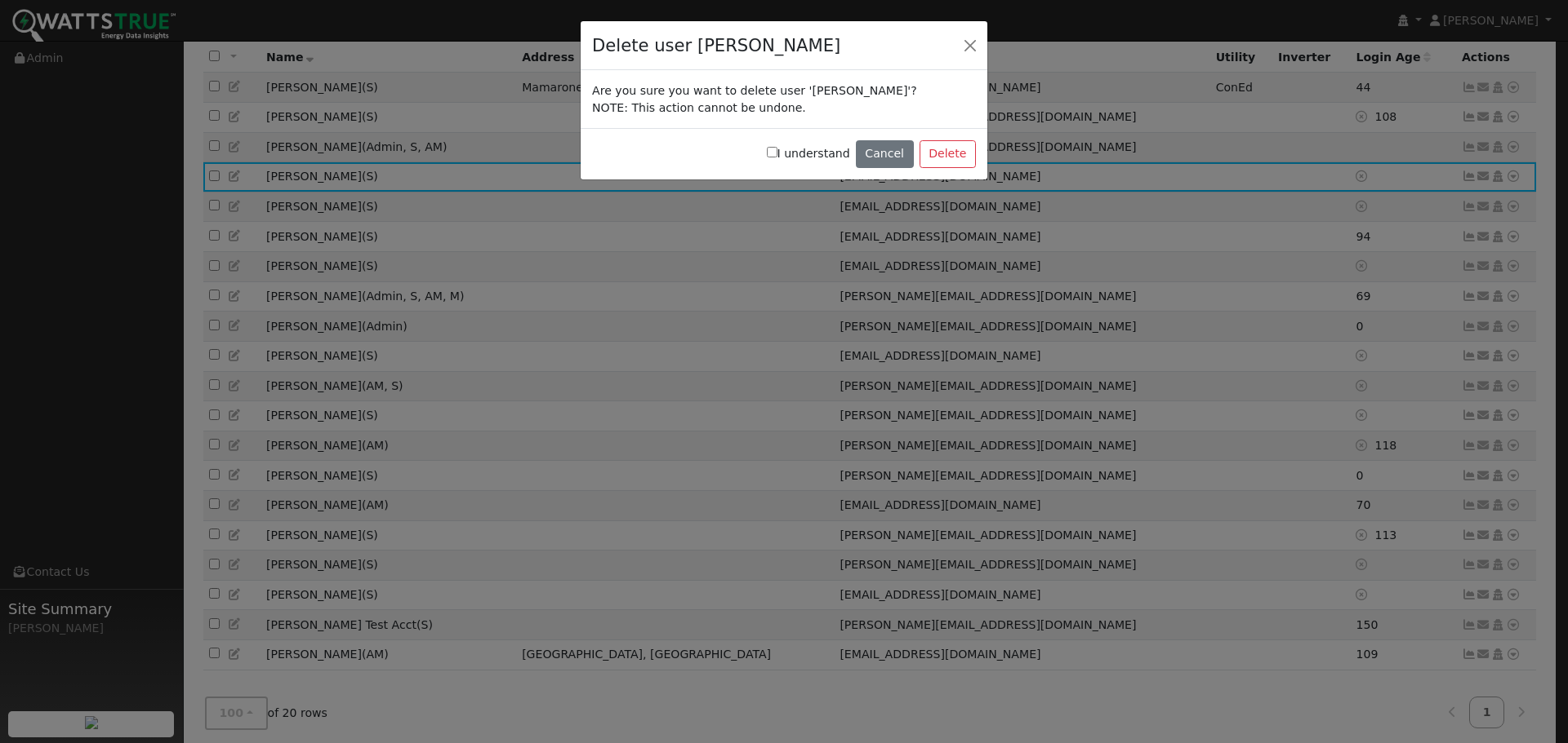
click at [781, 154] on div "I understand Cancel Delete" at bounding box center [783, 153] width 406 height 52
click at [777, 153] on input "I understand" at bounding box center [772, 152] width 10 height 10
checkbox input "true"
click at [940, 148] on button "Delete" at bounding box center [948, 153] width 57 height 27
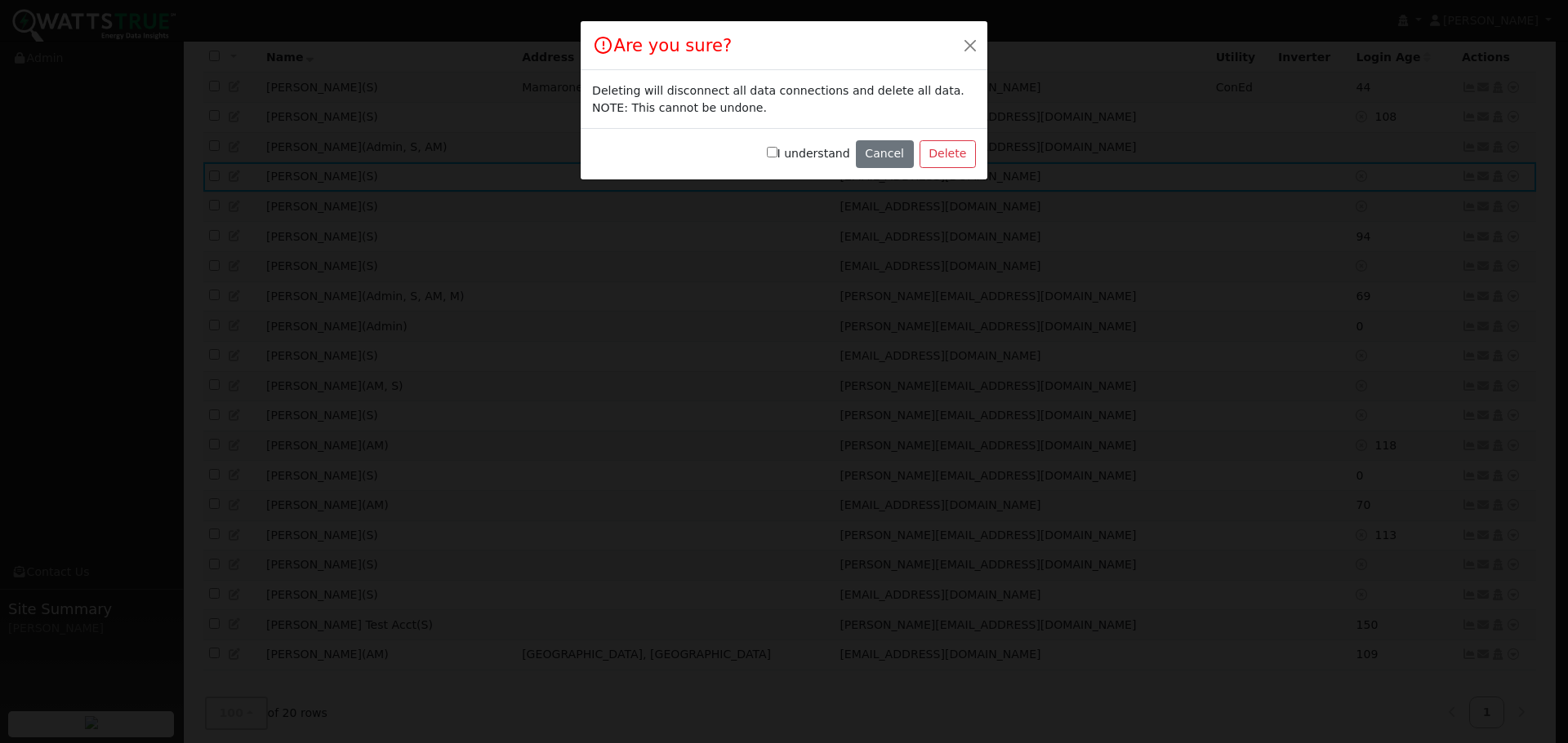
click at [777, 150] on input "I understand" at bounding box center [772, 152] width 10 height 10
checkbox input "true"
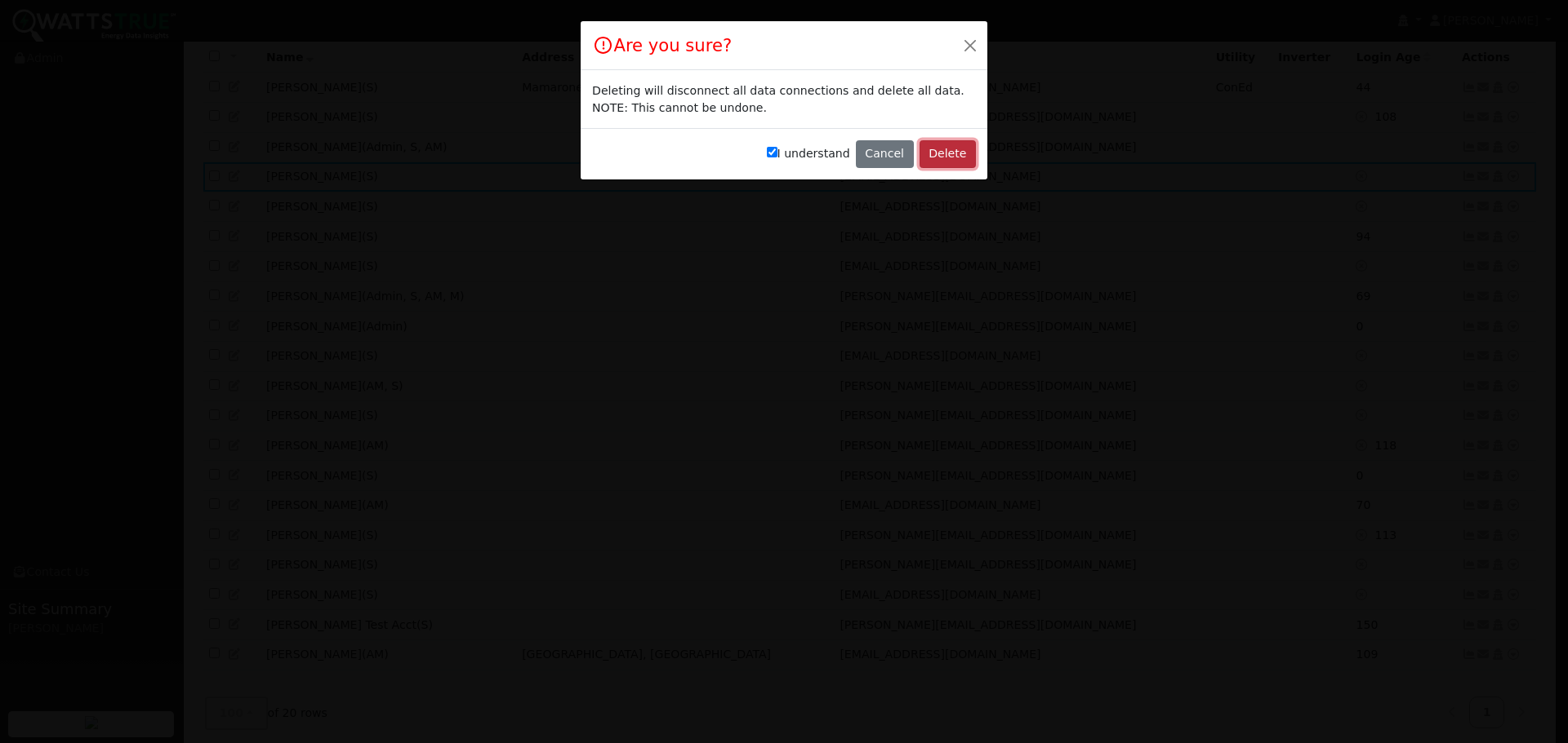
click at [948, 148] on button "Delete" at bounding box center [948, 153] width 57 height 27
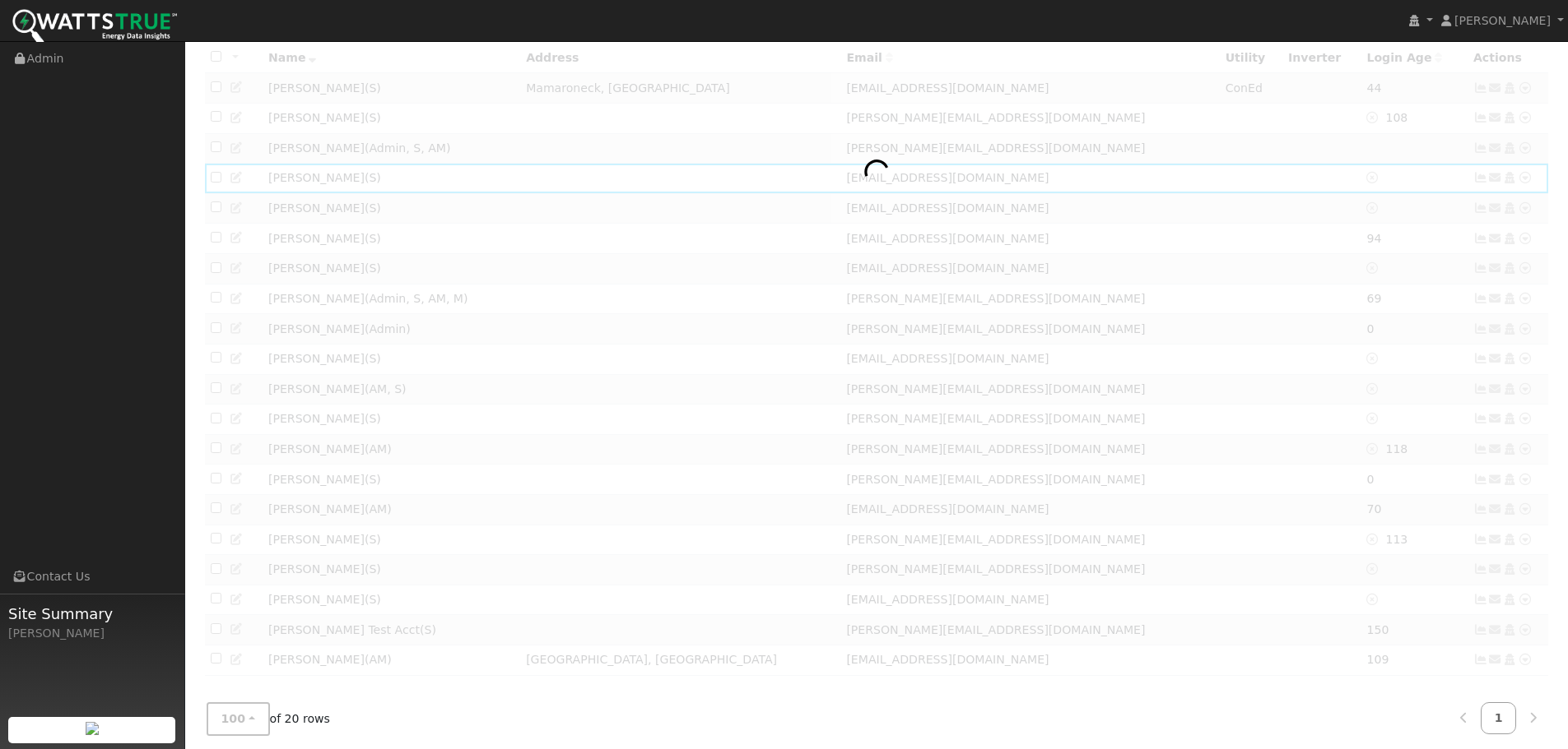
click at [955, 149] on div at bounding box center [877, 366] width 1349 height 647
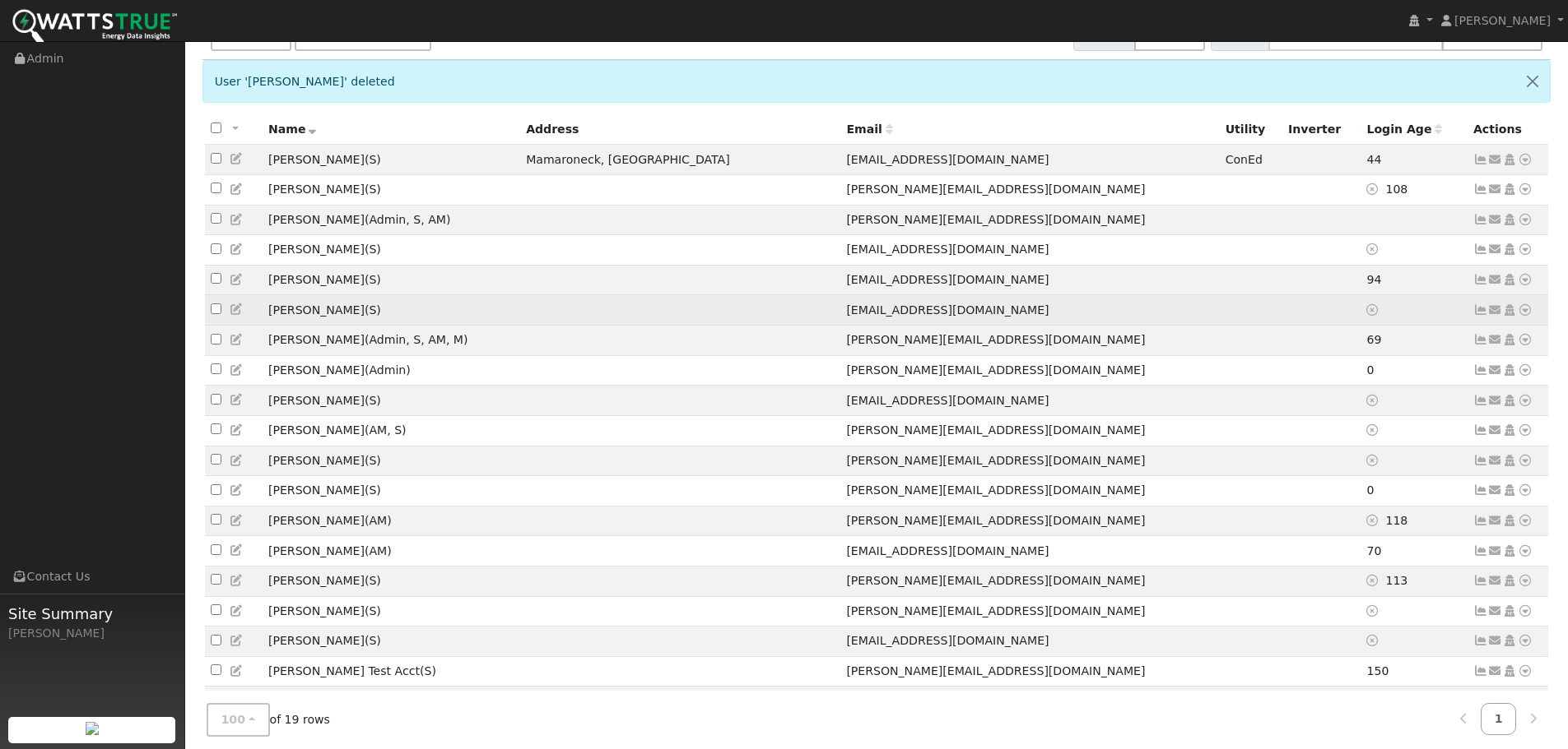
scroll to position [222, 0]
